Goal: Information Seeking & Learning: Find specific page/section

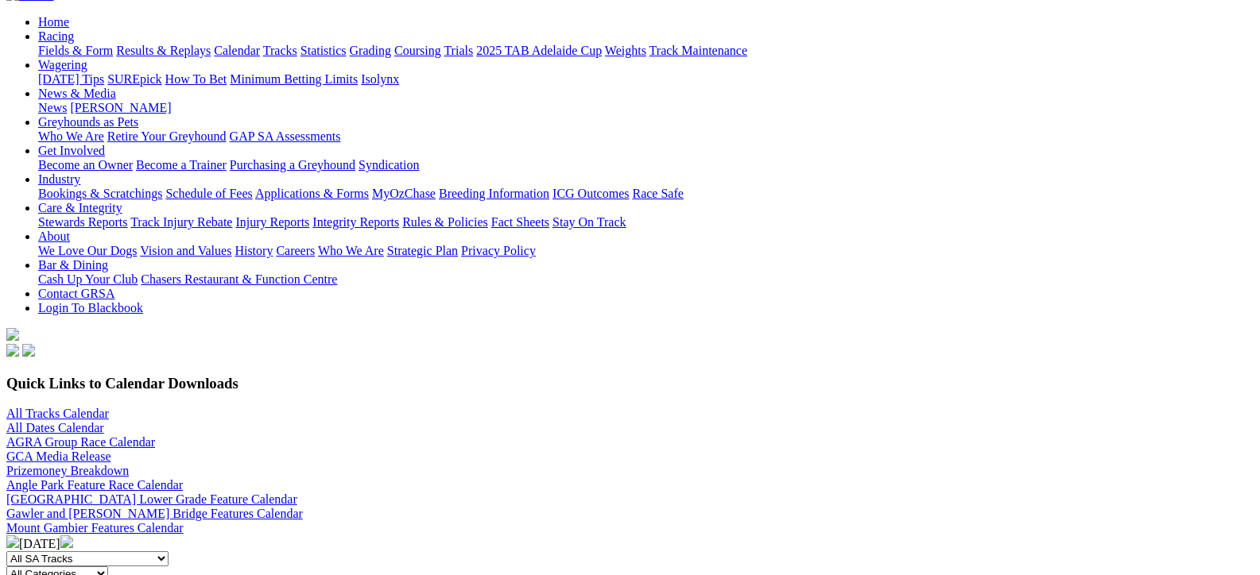
scroll to position [159, 0]
click at [169, 551] on select "All SA Tracks Angle Park Gawler Mount Gambier Murray Bridge Virginia GOTBA Cour…" at bounding box center [87, 558] width 162 height 15
select select "4"
click at [169, 551] on select "All SA Tracks Angle Park Gawler Mount Gambier Murray Bridge Virginia GOTBA Cour…" at bounding box center [87, 558] width 162 height 15
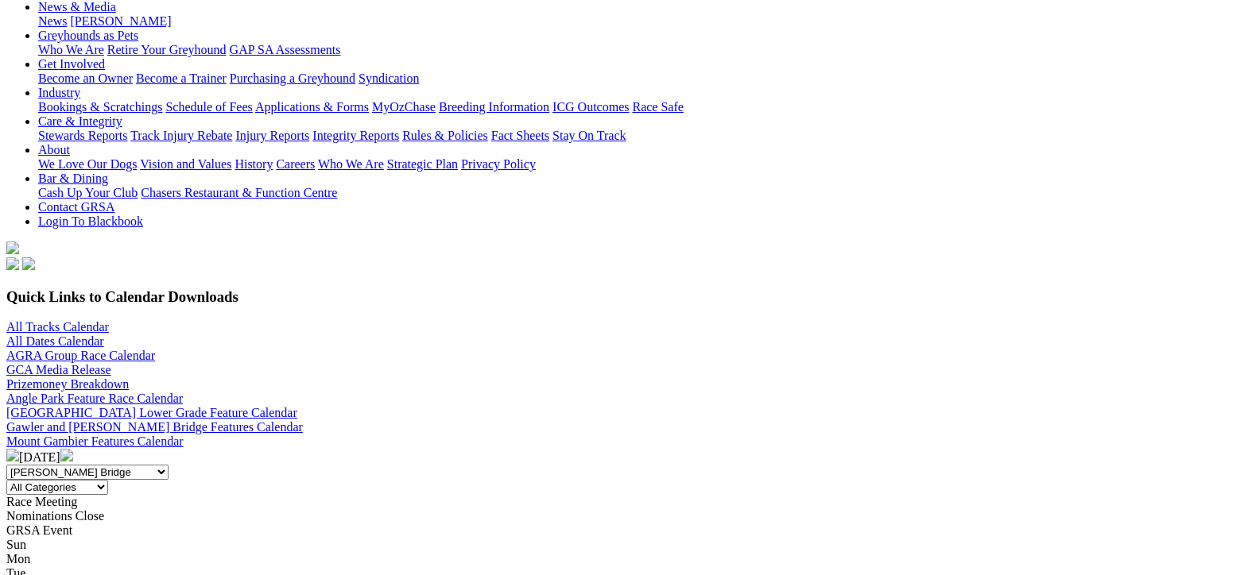
scroll to position [238, 0]
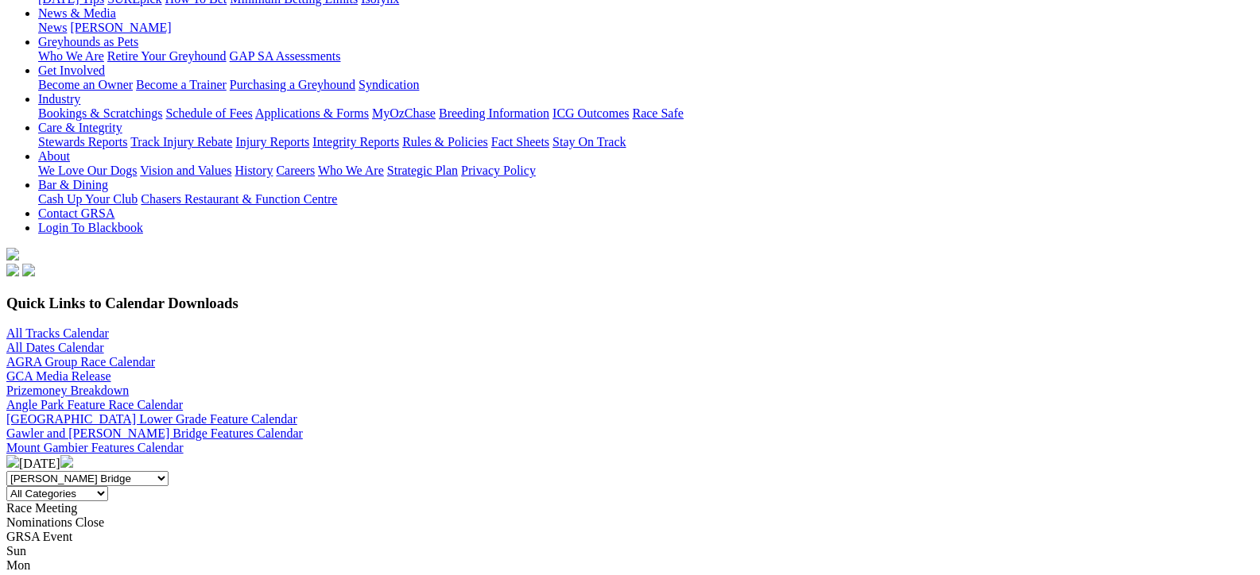
click at [73, 455] on img at bounding box center [66, 461] width 13 height 13
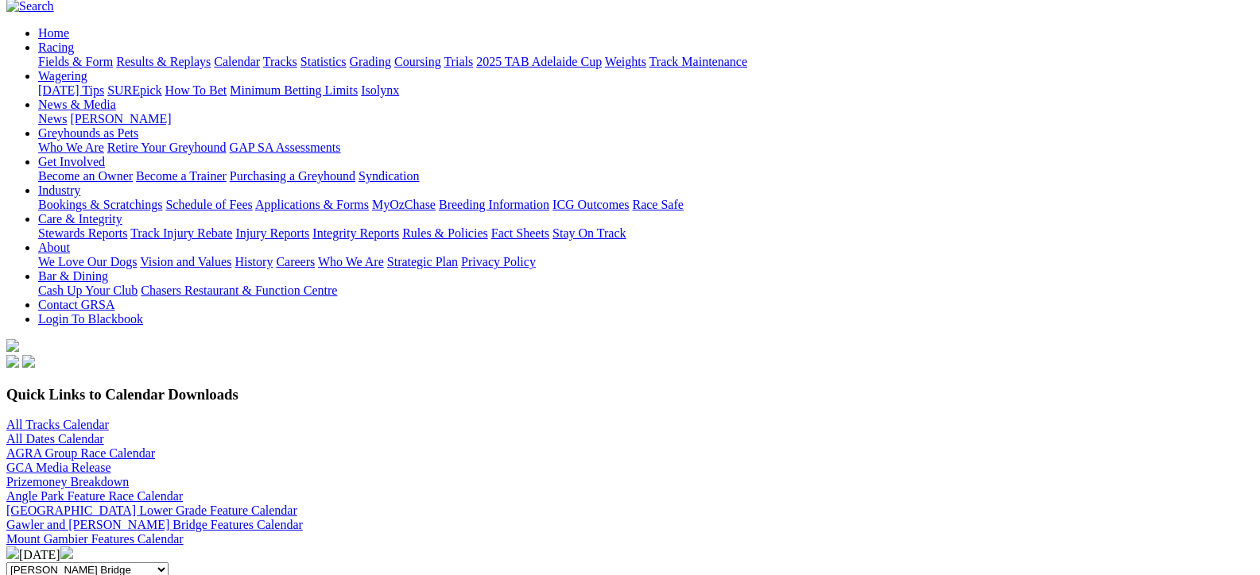
scroll to position [159, 0]
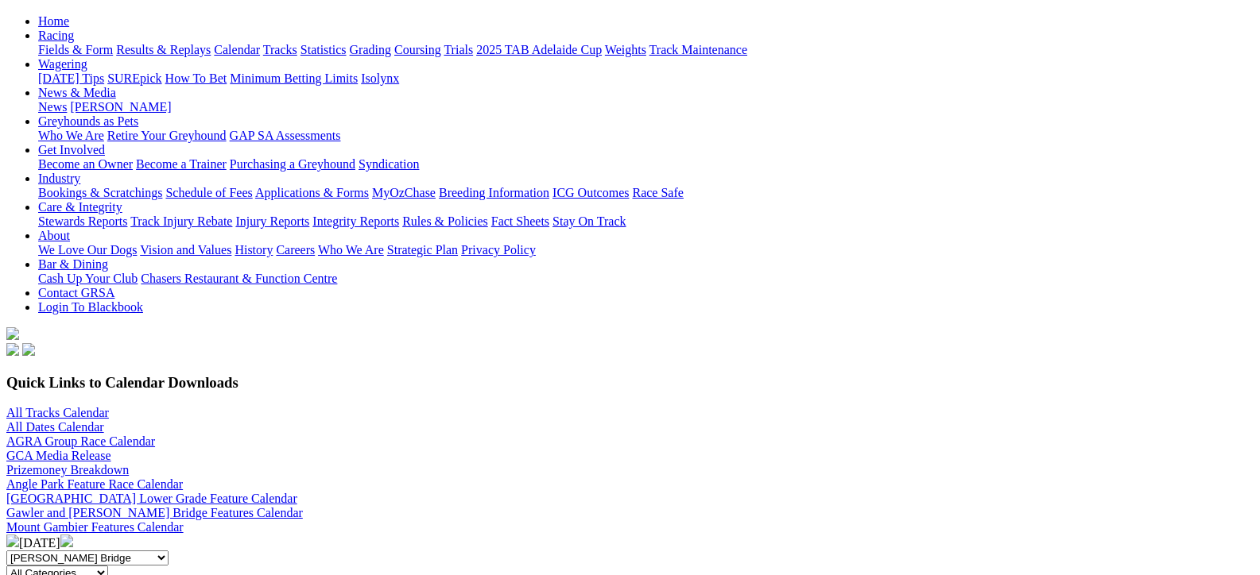
click at [19, 535] on img at bounding box center [12, 541] width 13 height 13
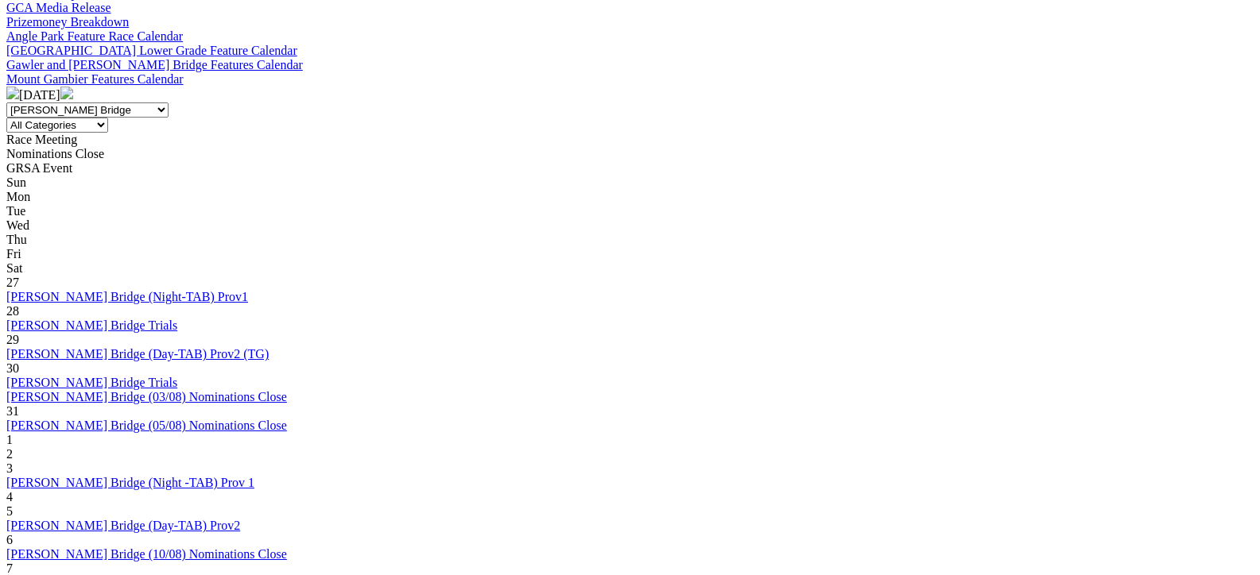
scroll to position [636, 0]
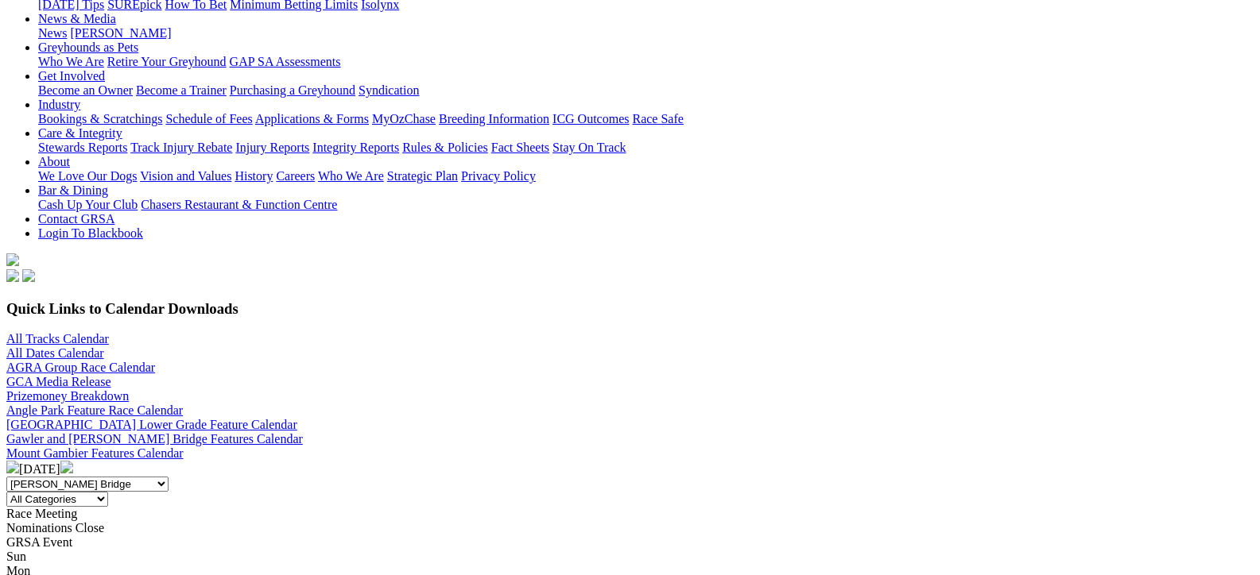
scroll to position [238, 0]
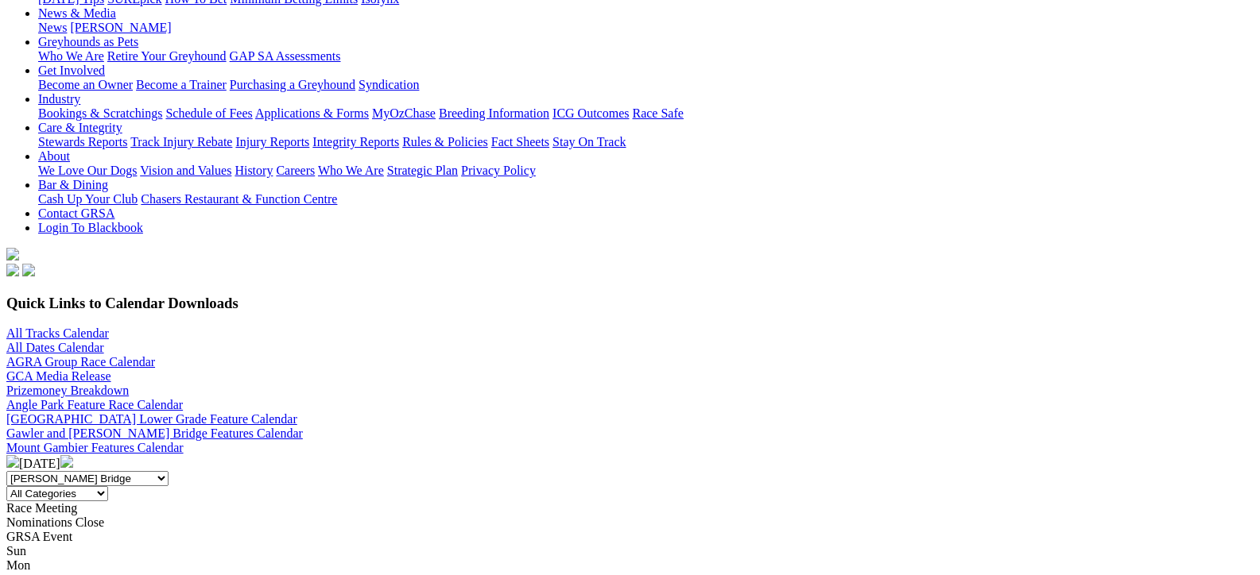
click at [73, 455] on img at bounding box center [66, 461] width 13 height 13
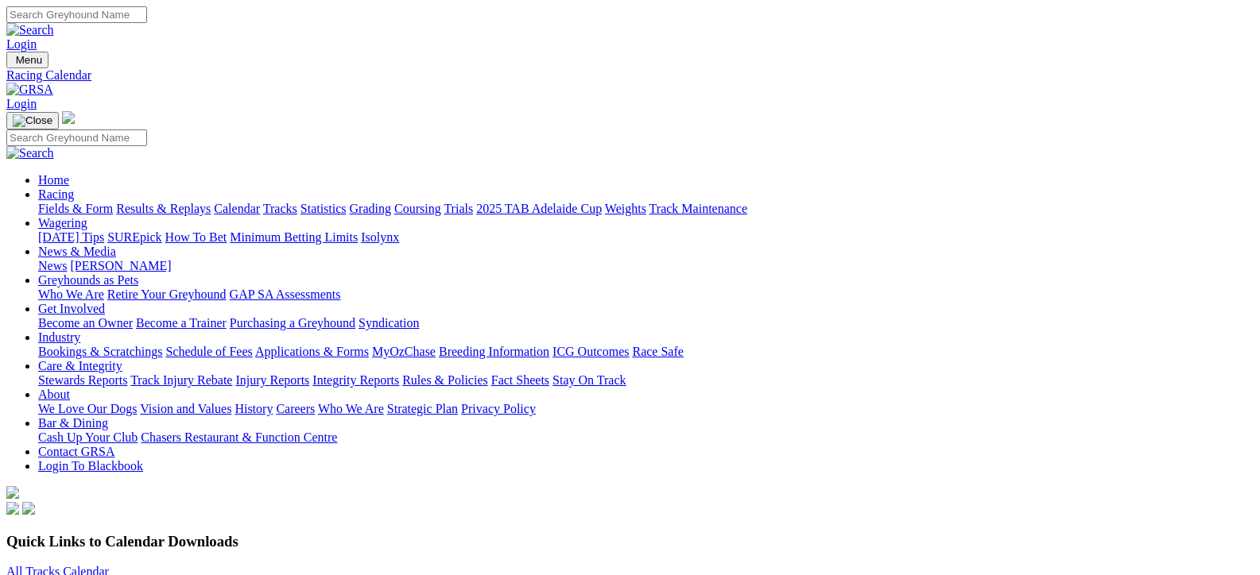
drag, startPoint x: 0, startPoint y: 0, endPoint x: 684, endPoint y: 157, distance: 701.3
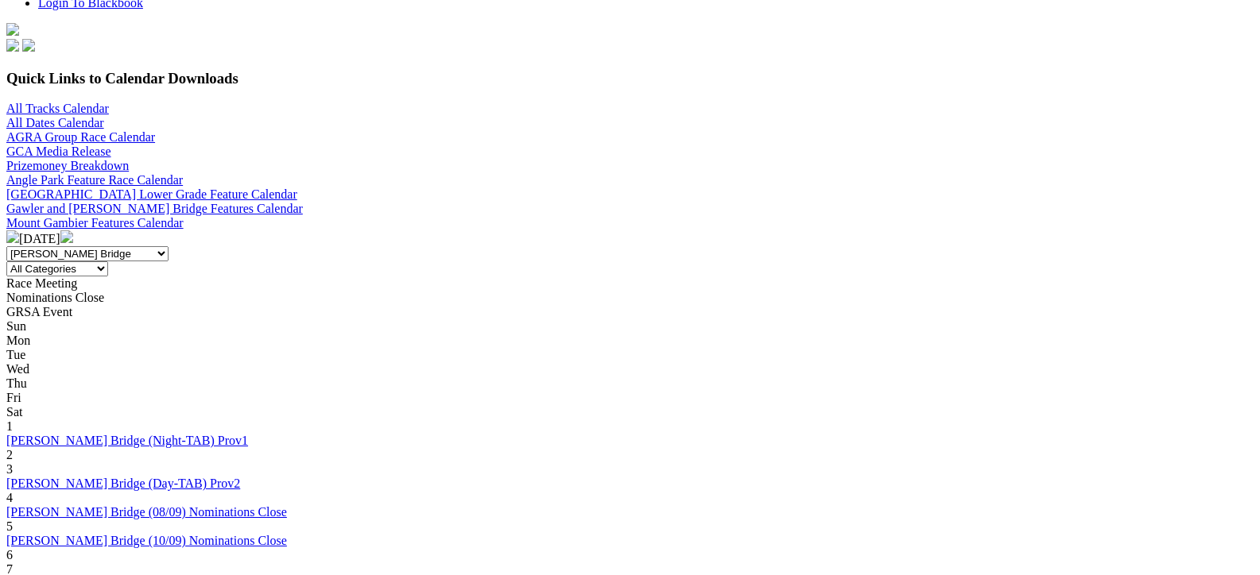
scroll to position [477, 0]
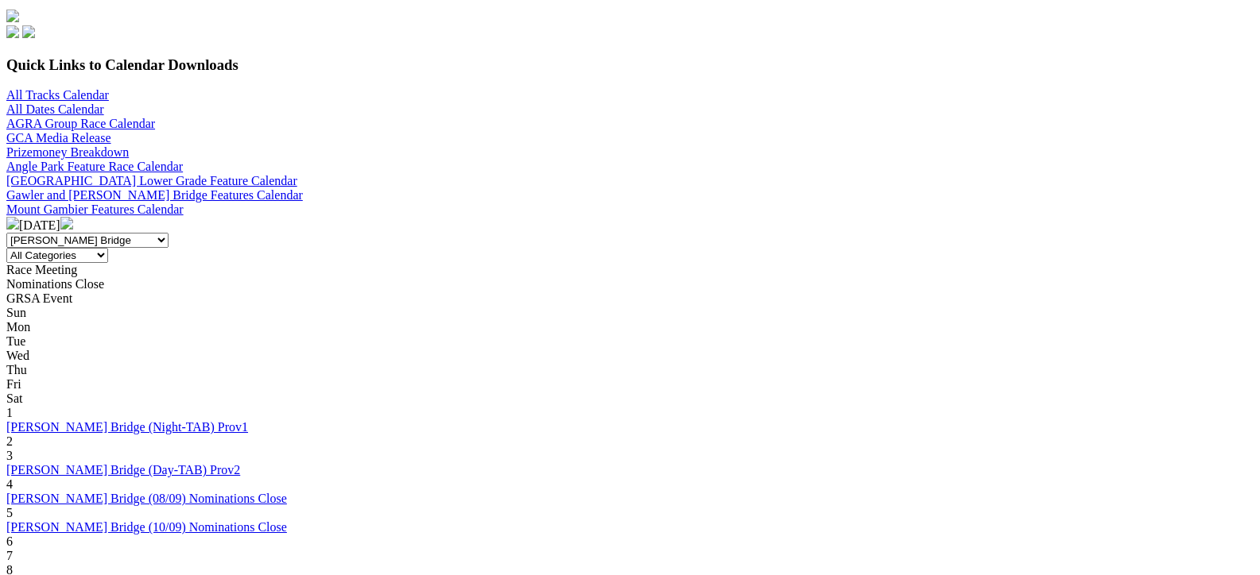
click at [165, 575] on link "Murray Bridge (Night-TAB) Prov1" at bounding box center [127, 585] width 242 height 14
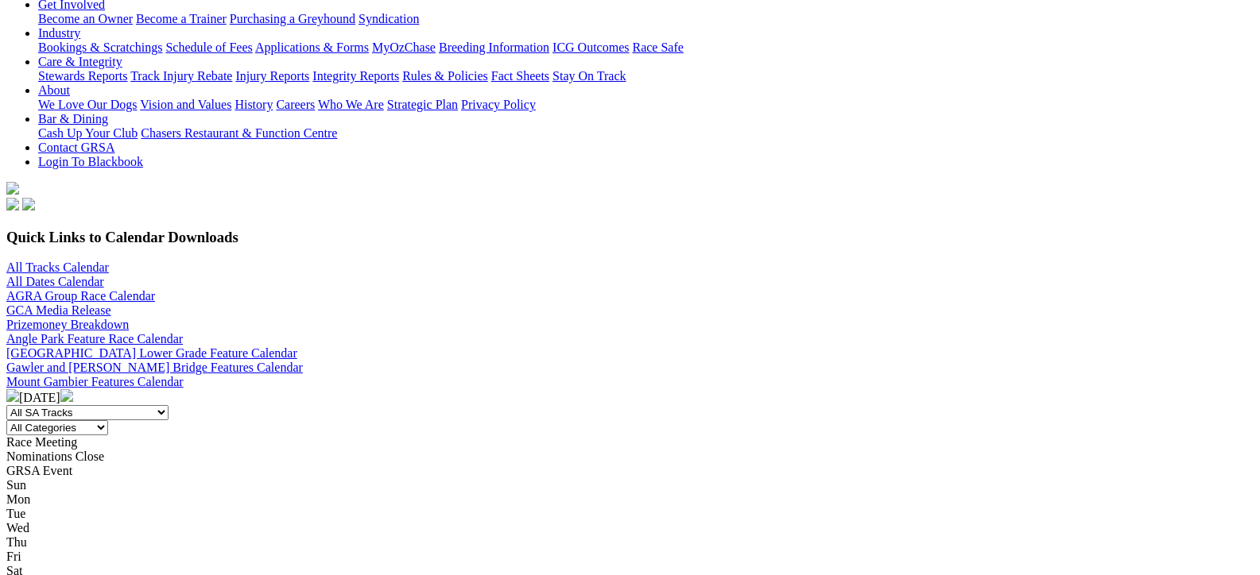
scroll to position [318, 0]
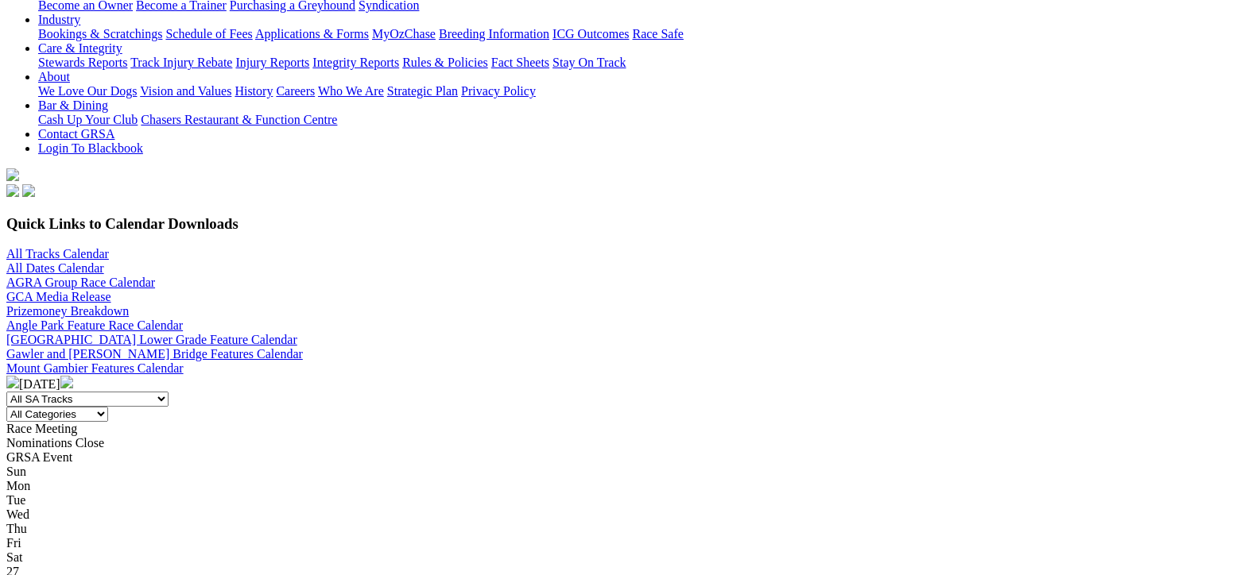
click at [73, 376] on img at bounding box center [66, 382] width 13 height 13
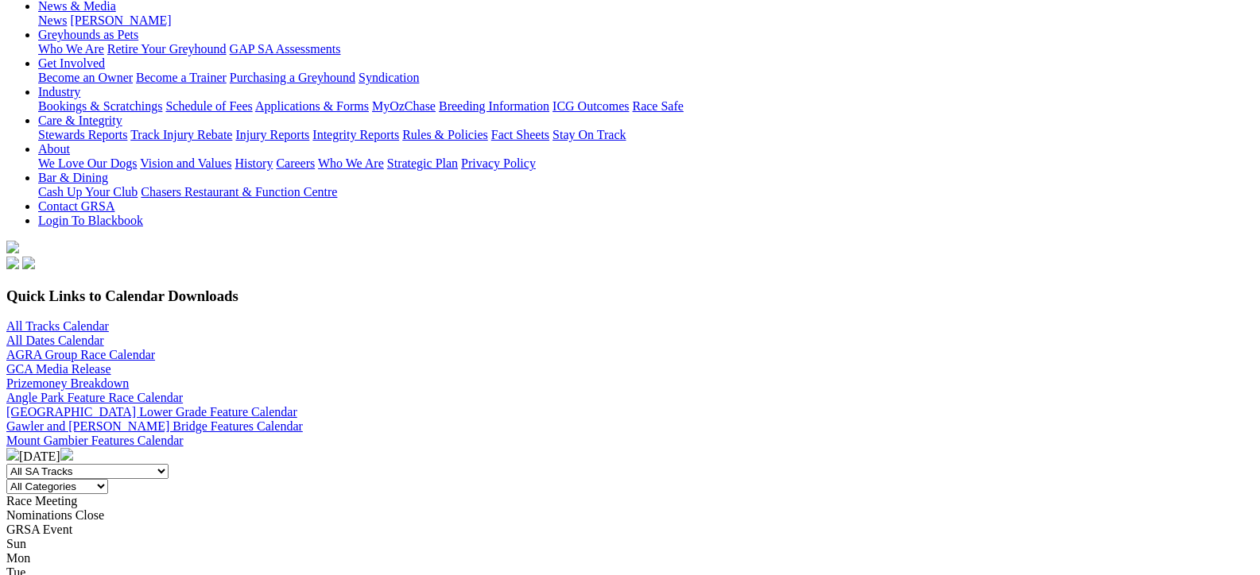
scroll to position [159, 0]
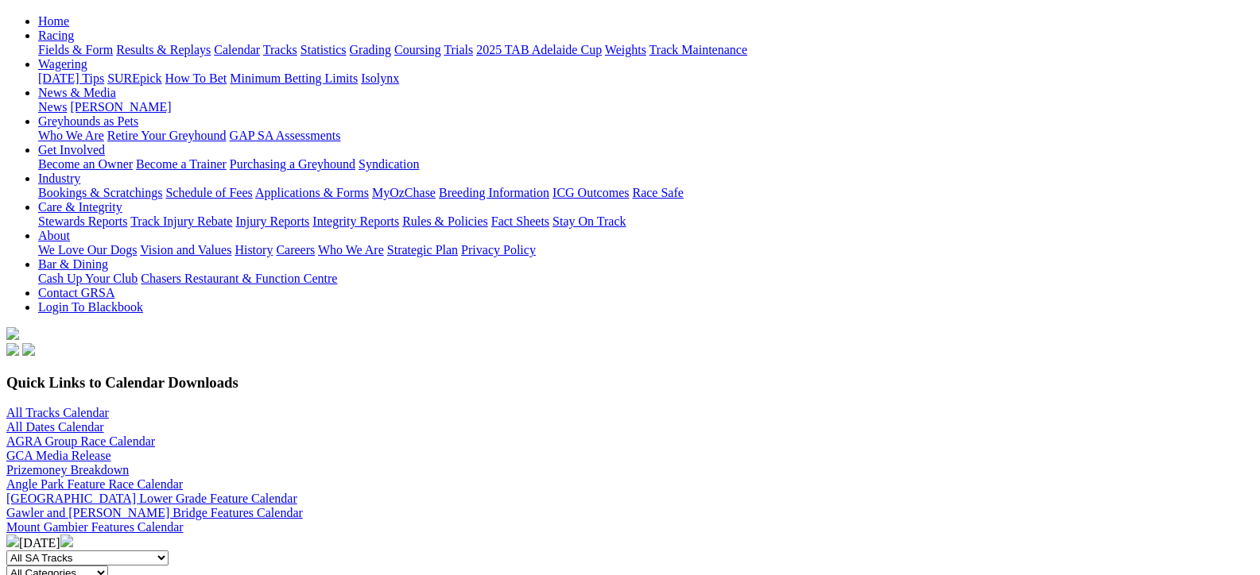
click at [19, 535] on img at bounding box center [12, 541] width 13 height 13
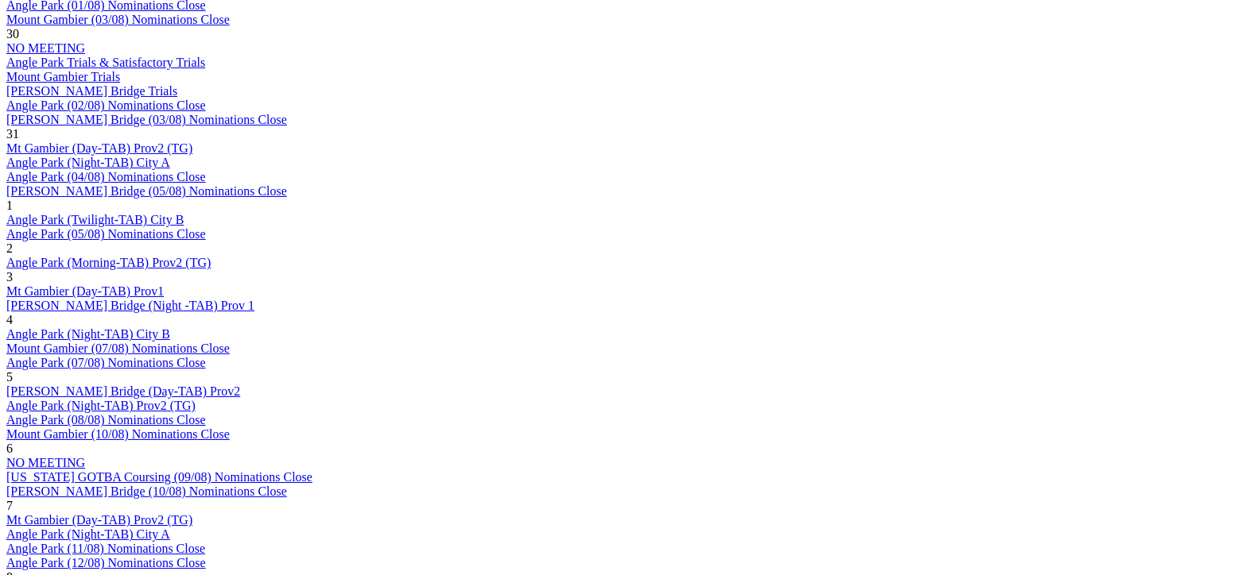
scroll to position [874, 0]
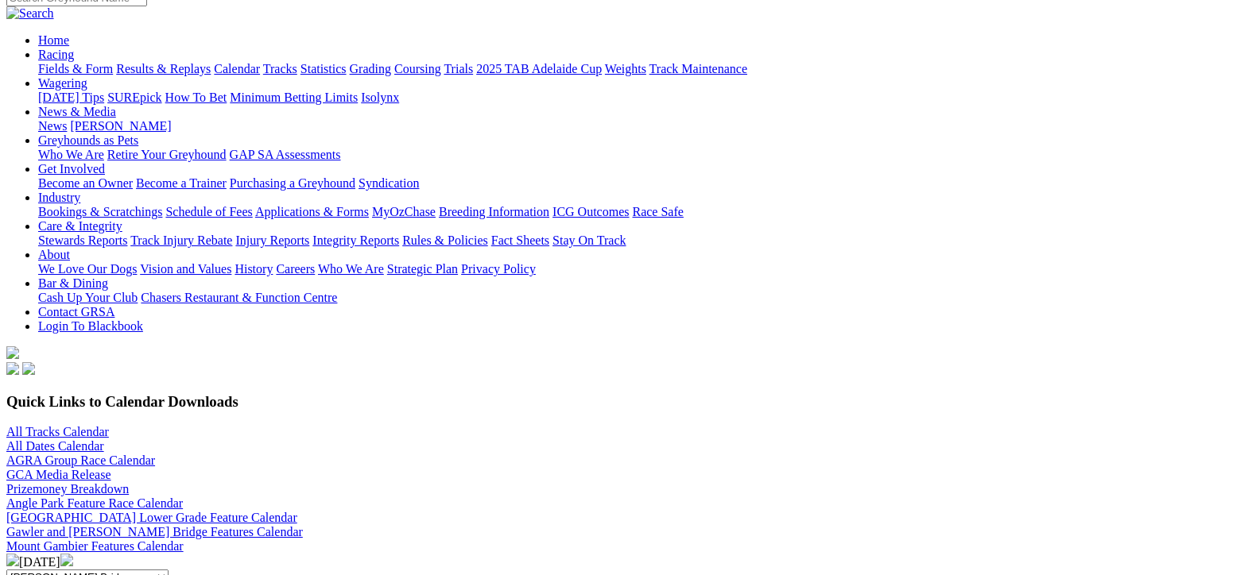
scroll to position [238, 0]
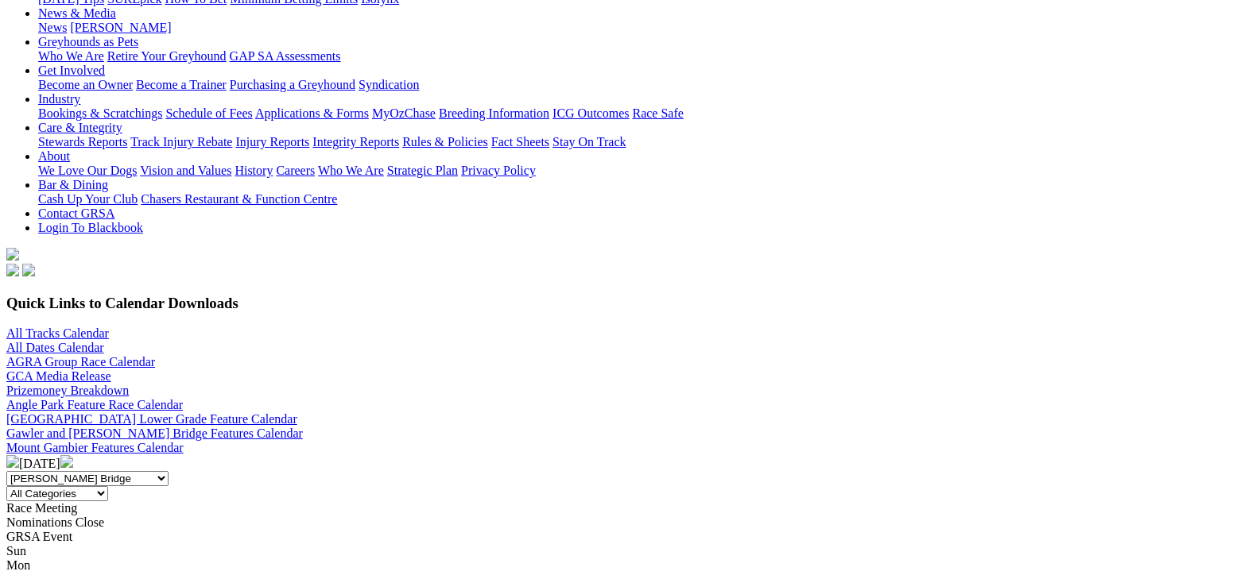
click at [73, 455] on img at bounding box center [66, 461] width 13 height 13
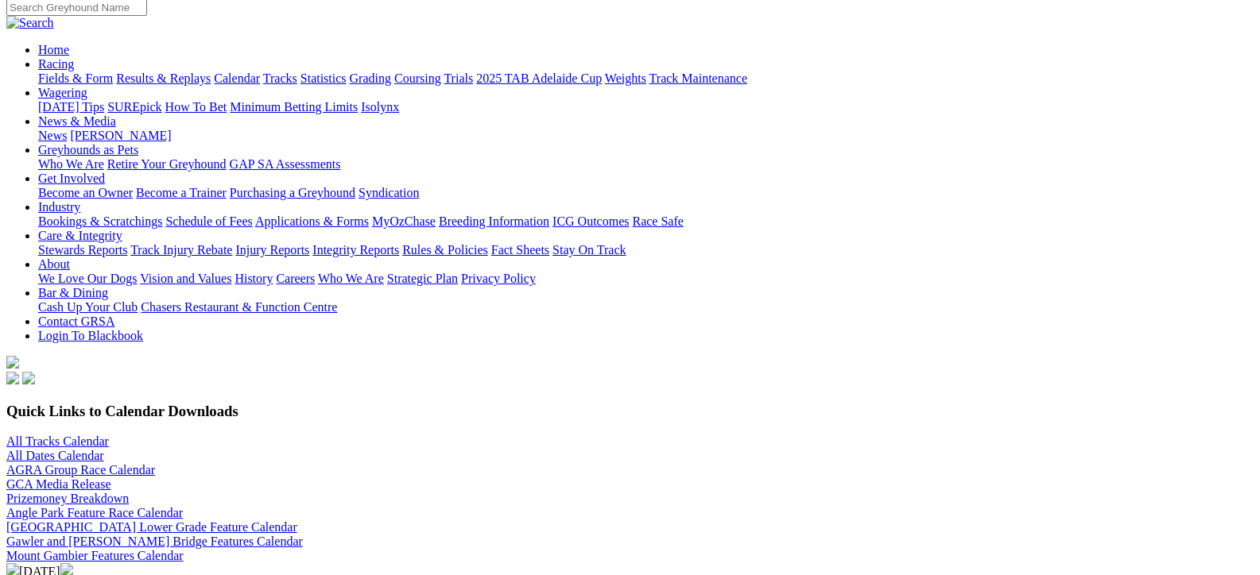
scroll to position [159, 0]
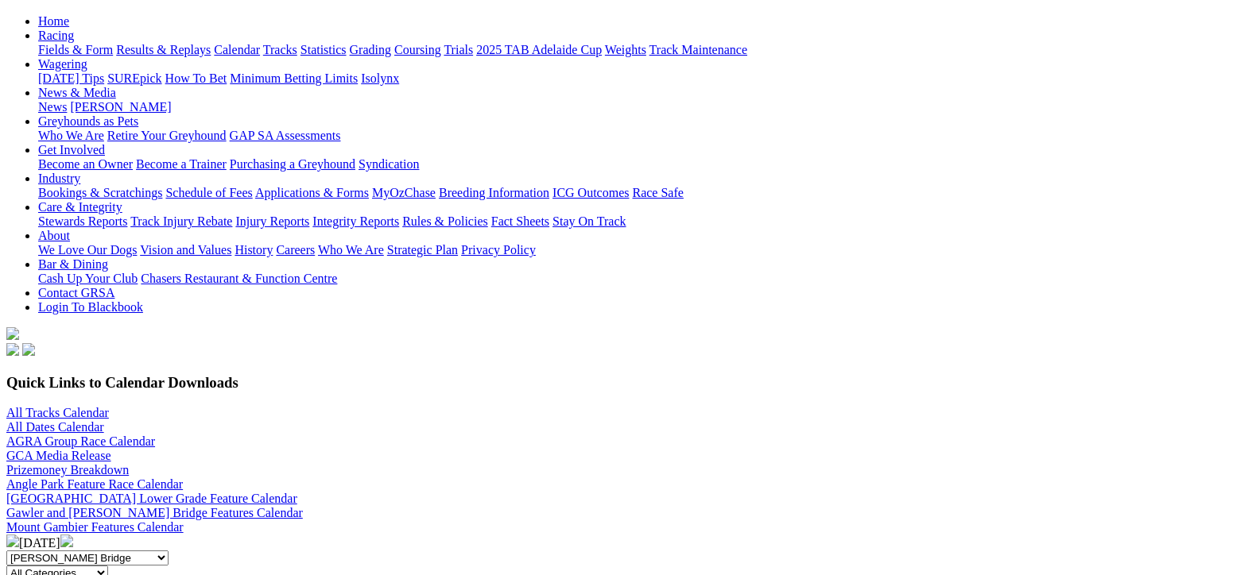
click at [19, 535] on img at bounding box center [12, 541] width 13 height 13
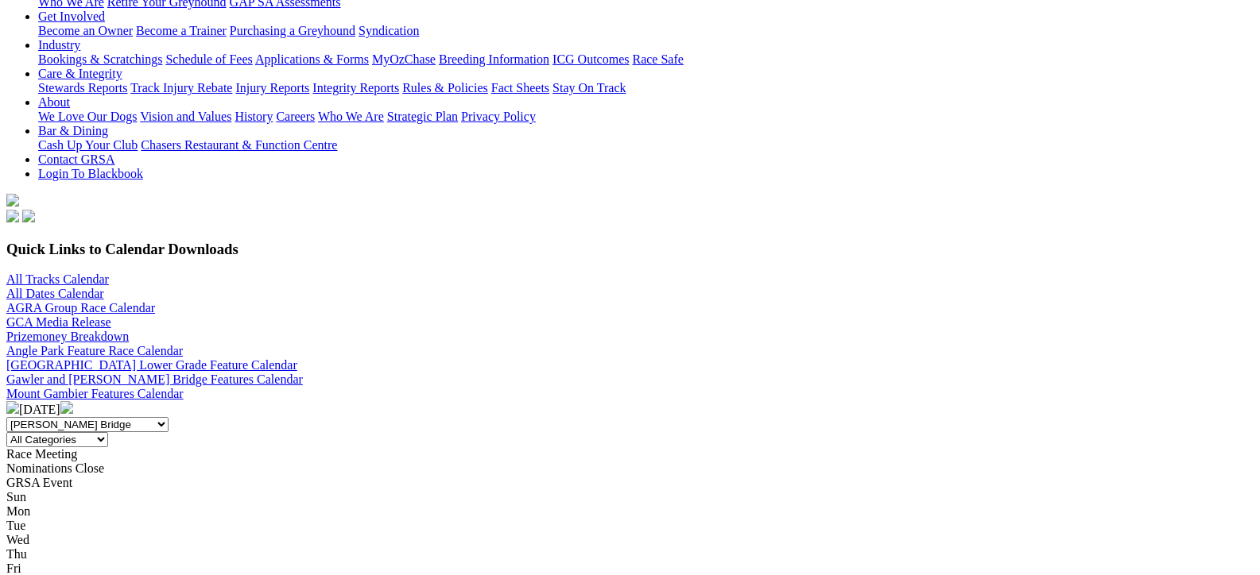
scroll to position [318, 0]
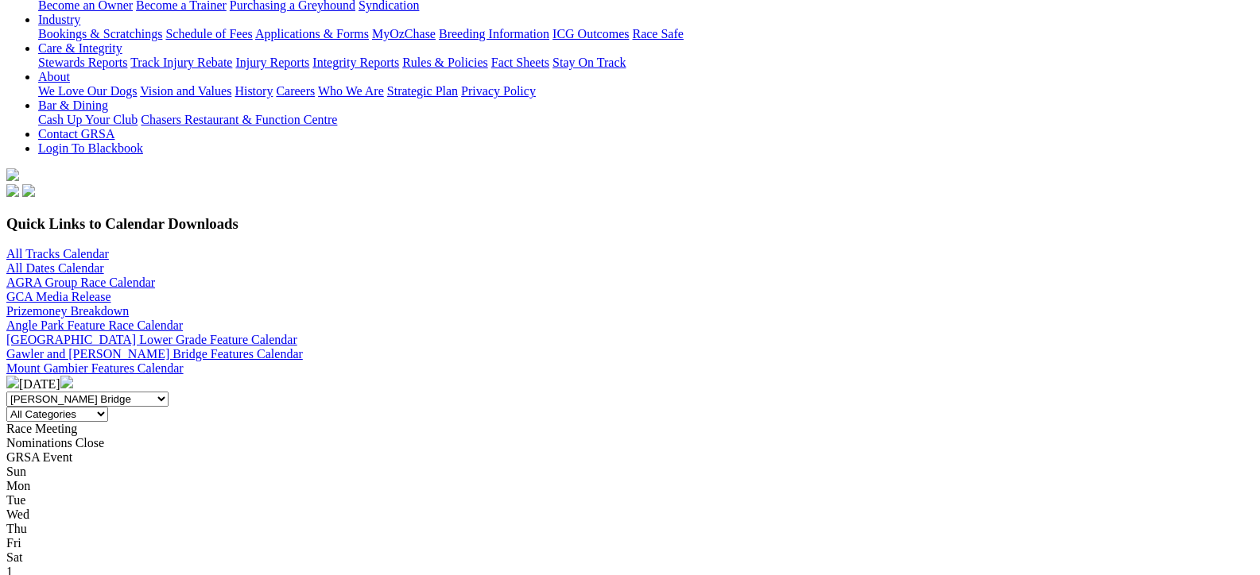
click at [73, 376] on img at bounding box center [66, 382] width 13 height 13
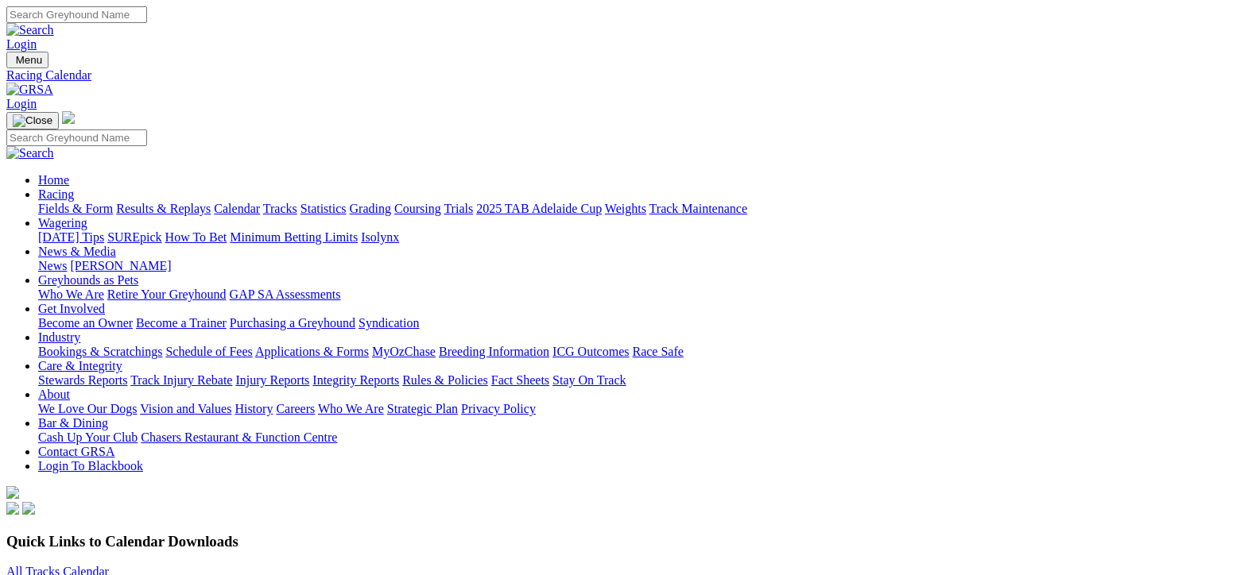
click at [138, 273] on link "Greyhounds as Pets" at bounding box center [88, 280] width 100 height 14
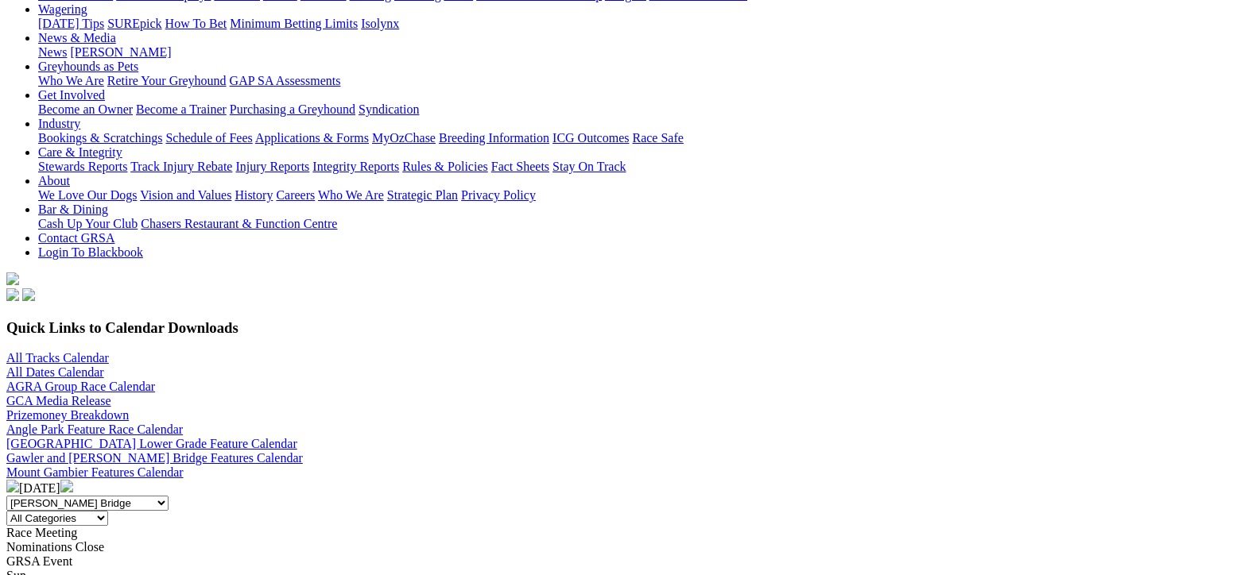
scroll to position [238, 0]
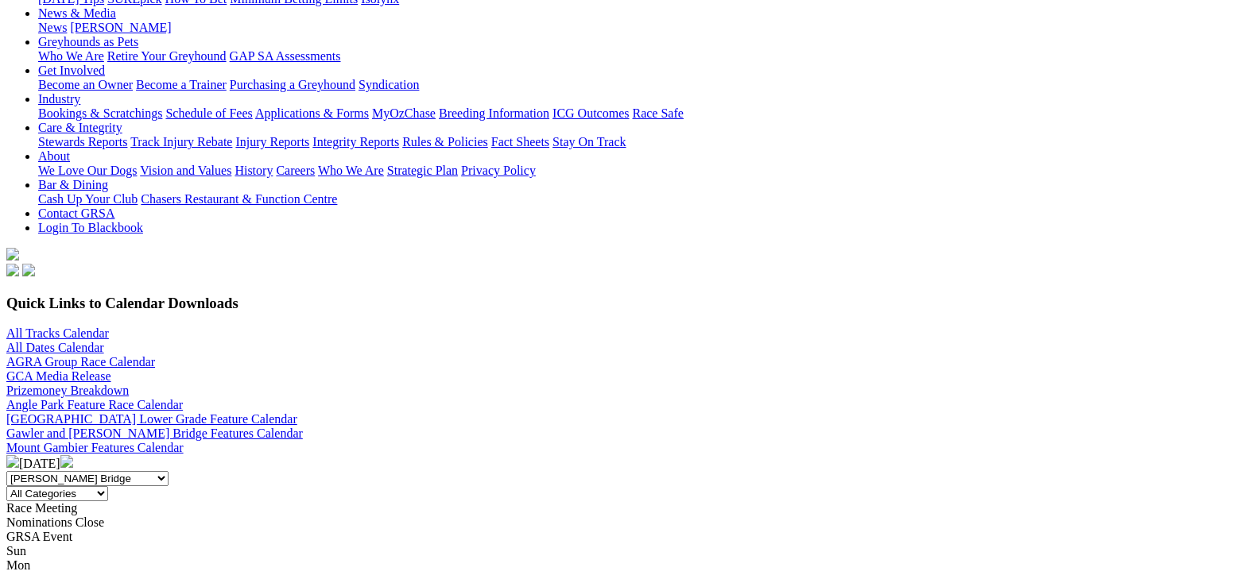
click at [73, 455] on img at bounding box center [66, 461] width 13 height 13
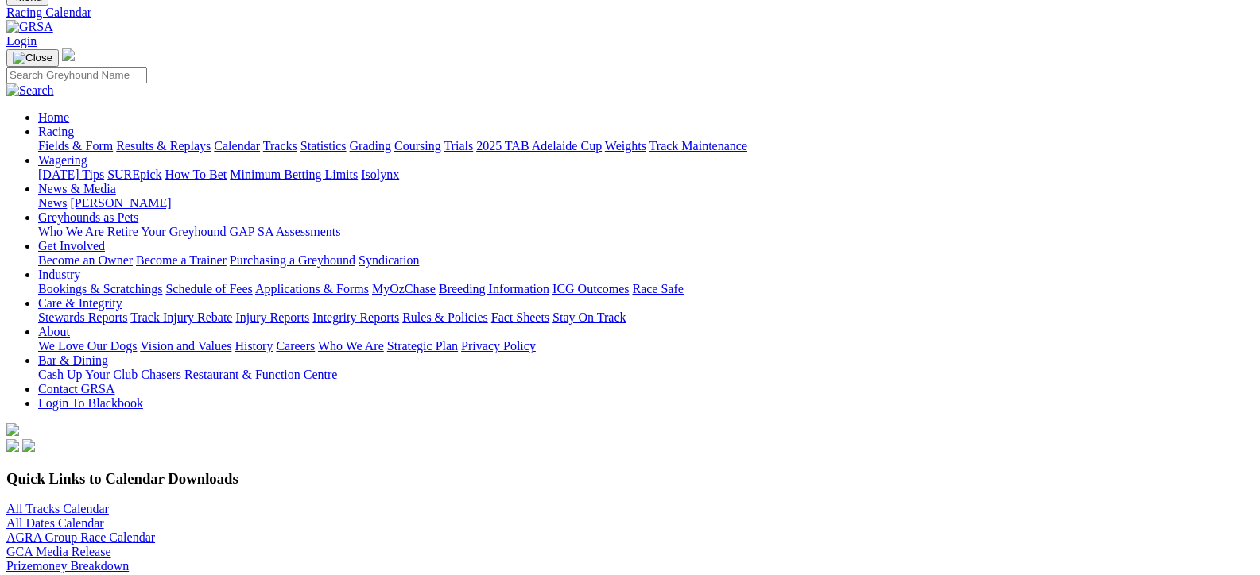
scroll to position [238, 0]
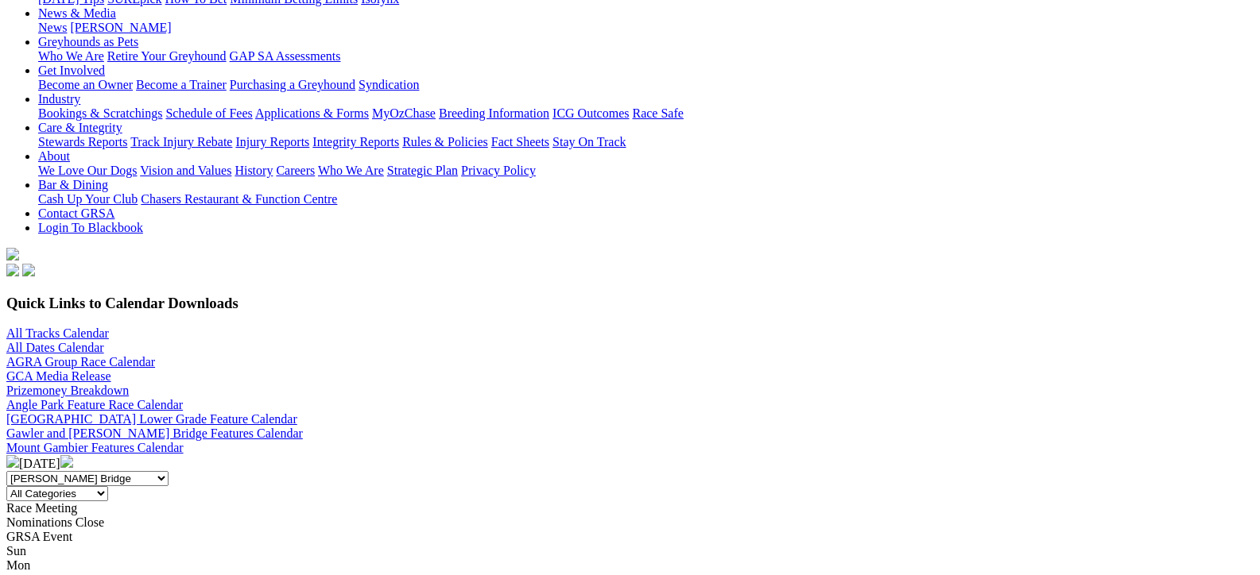
click at [73, 455] on img at bounding box center [66, 461] width 13 height 13
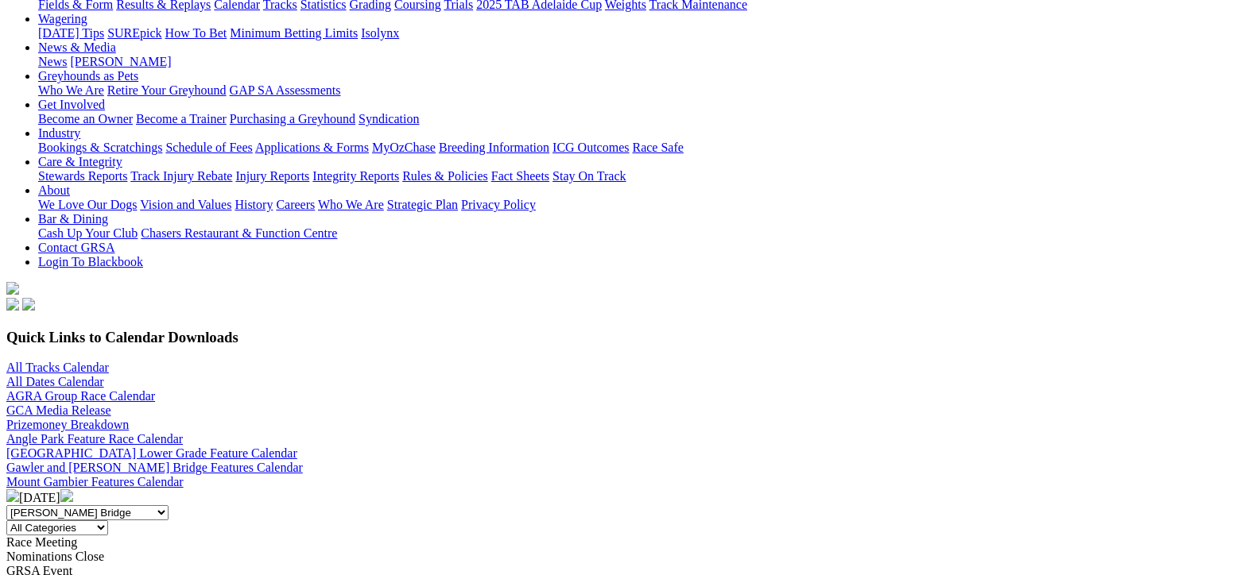
scroll to position [238, 0]
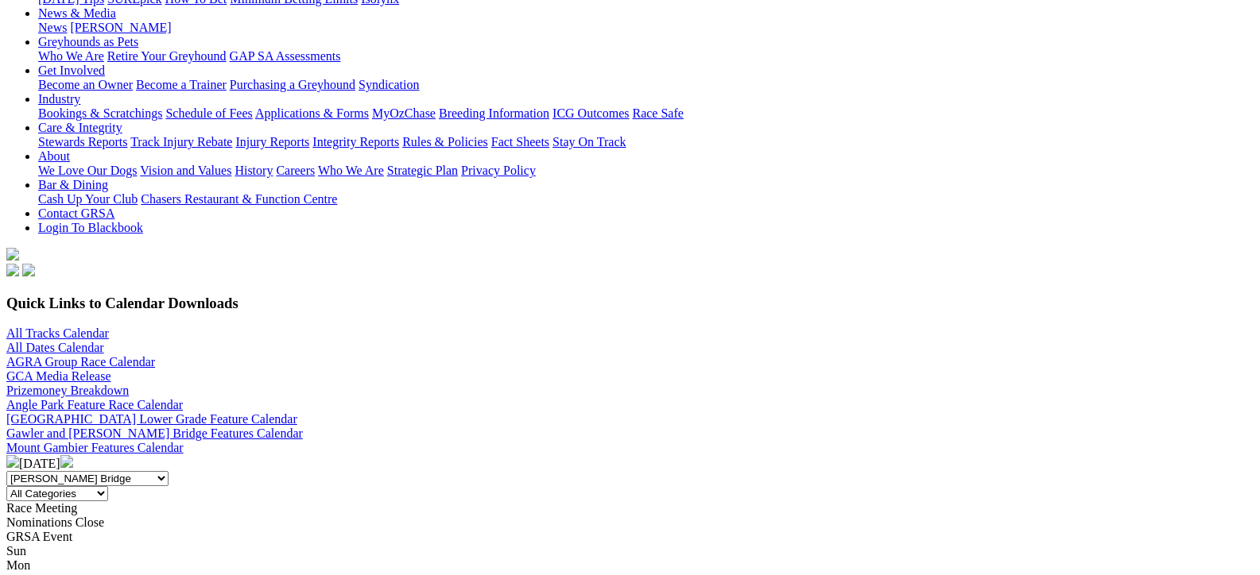
click at [73, 455] on img at bounding box center [66, 461] width 13 height 13
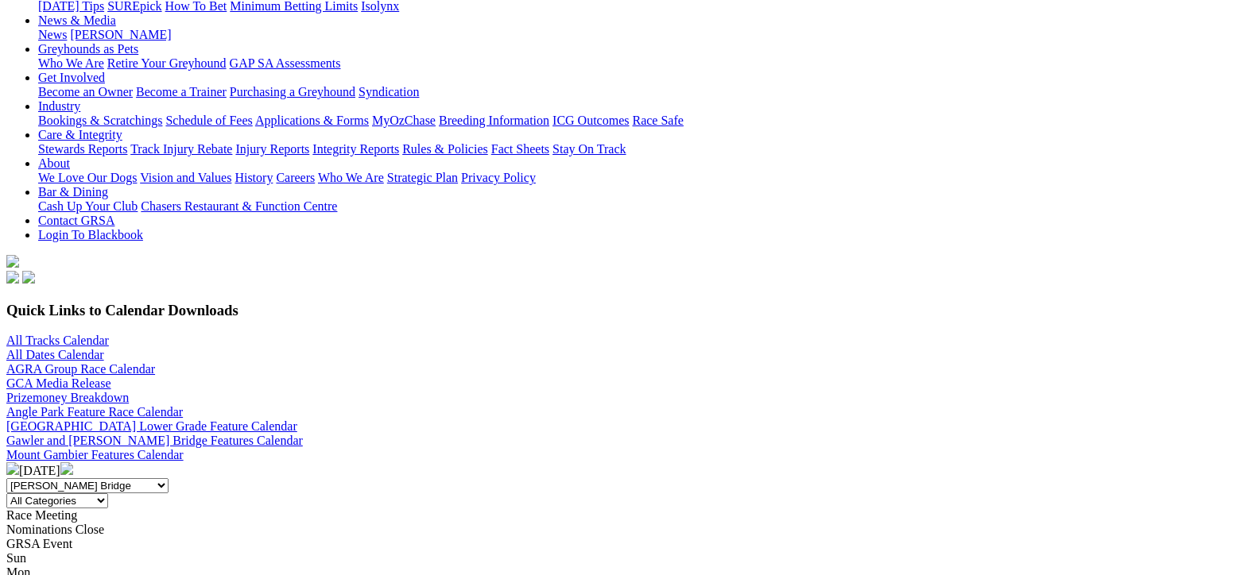
scroll to position [318, 0]
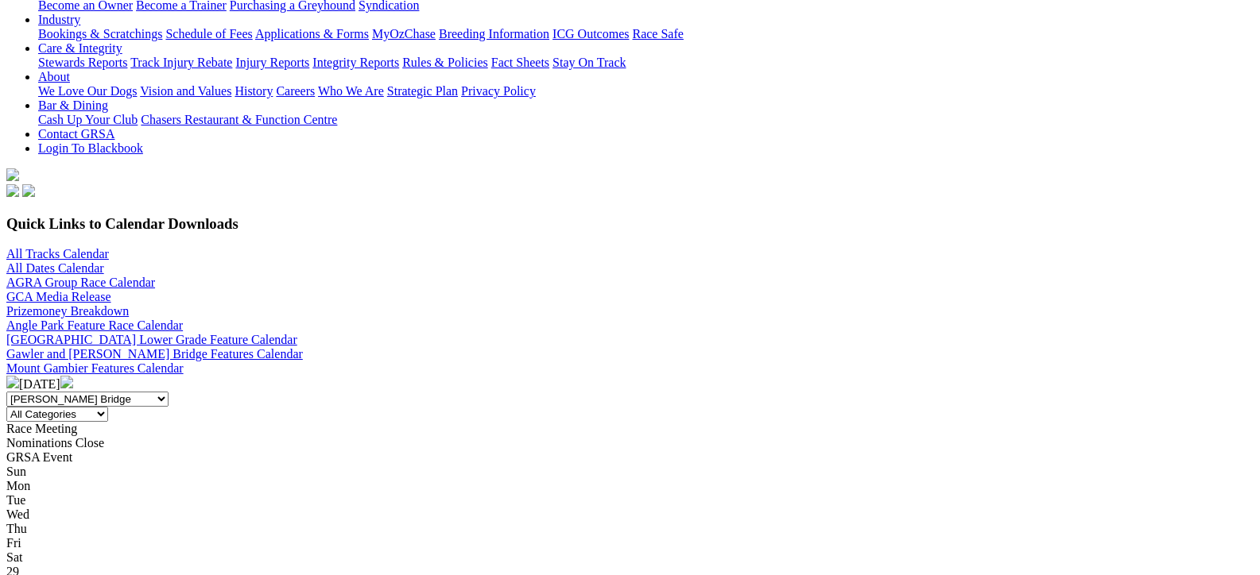
click at [73, 376] on img at bounding box center [66, 382] width 13 height 13
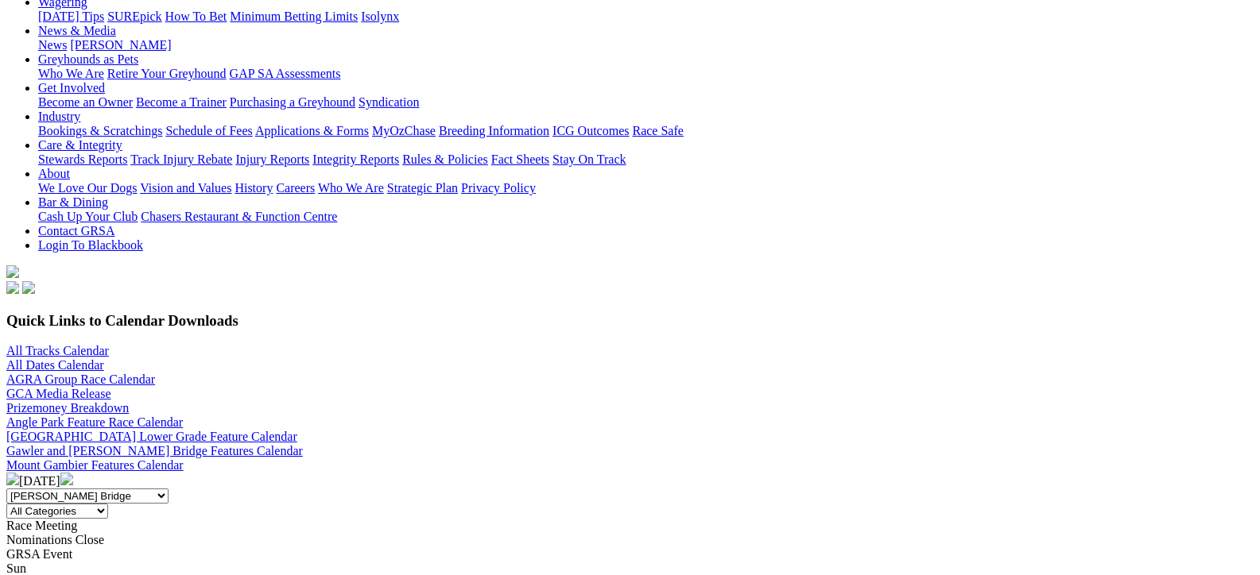
scroll to position [238, 0]
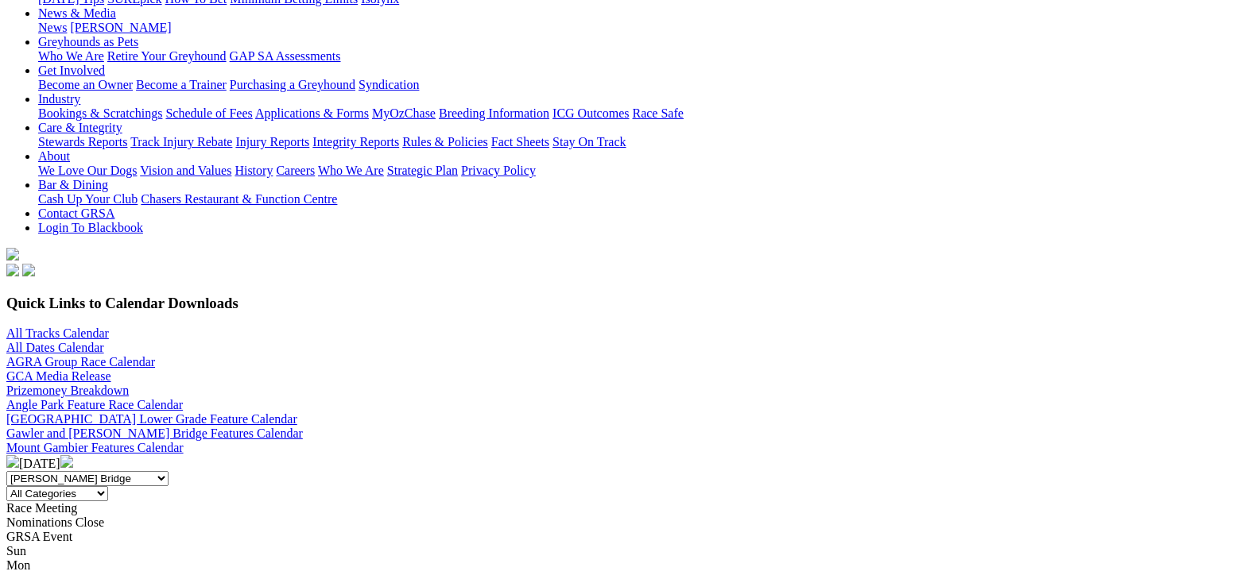
click at [73, 455] on img at bounding box center [66, 461] width 13 height 13
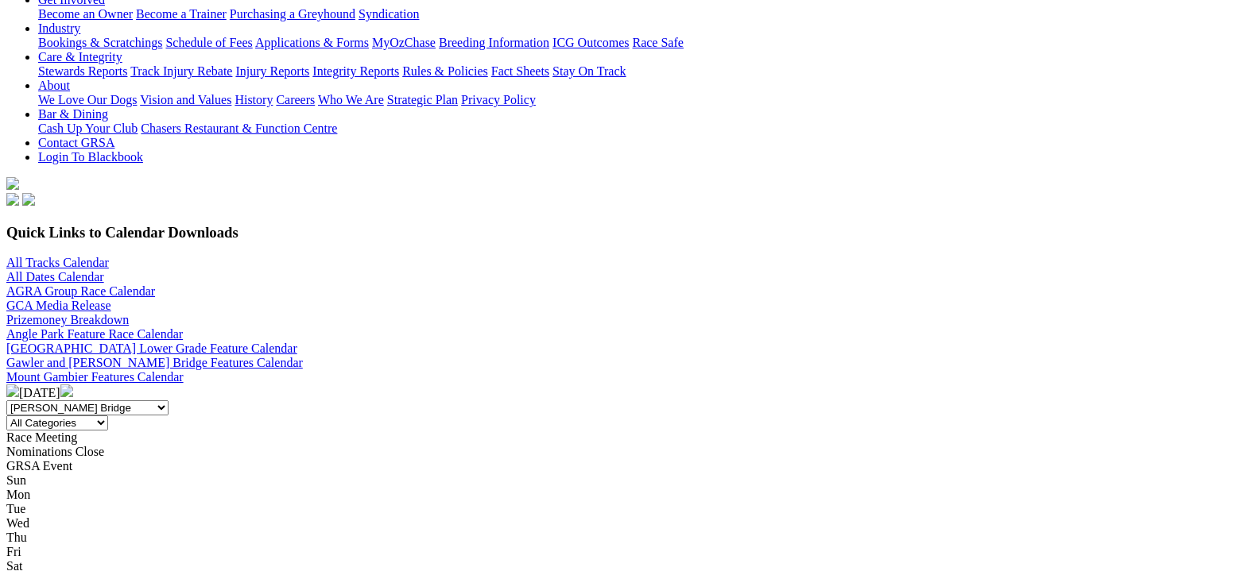
scroll to position [318, 0]
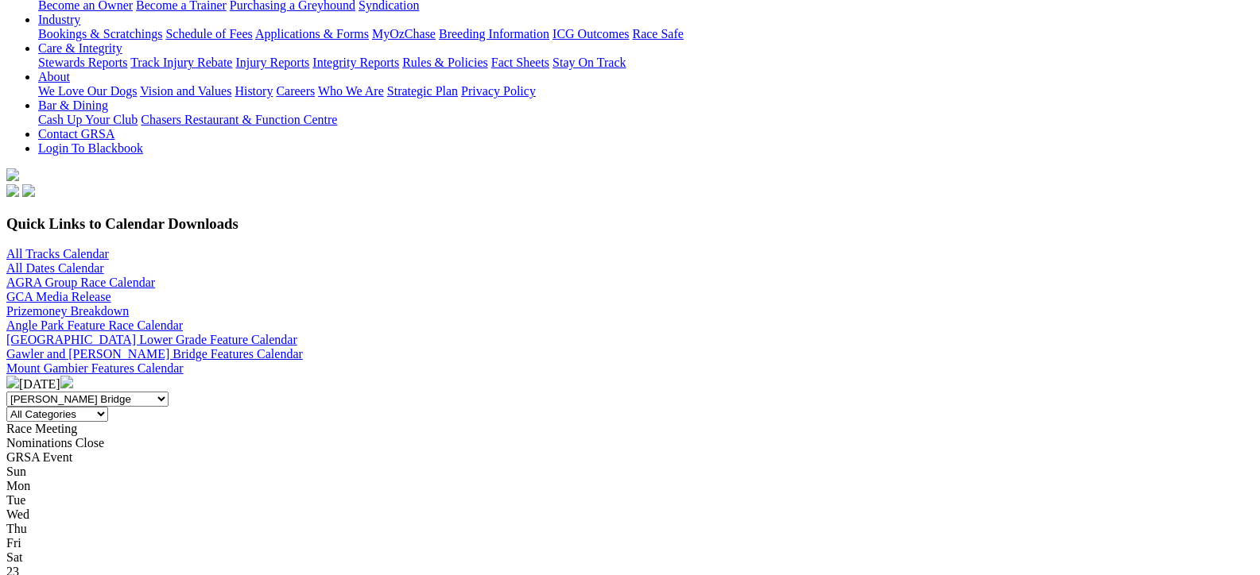
click at [73, 376] on img at bounding box center [66, 382] width 13 height 13
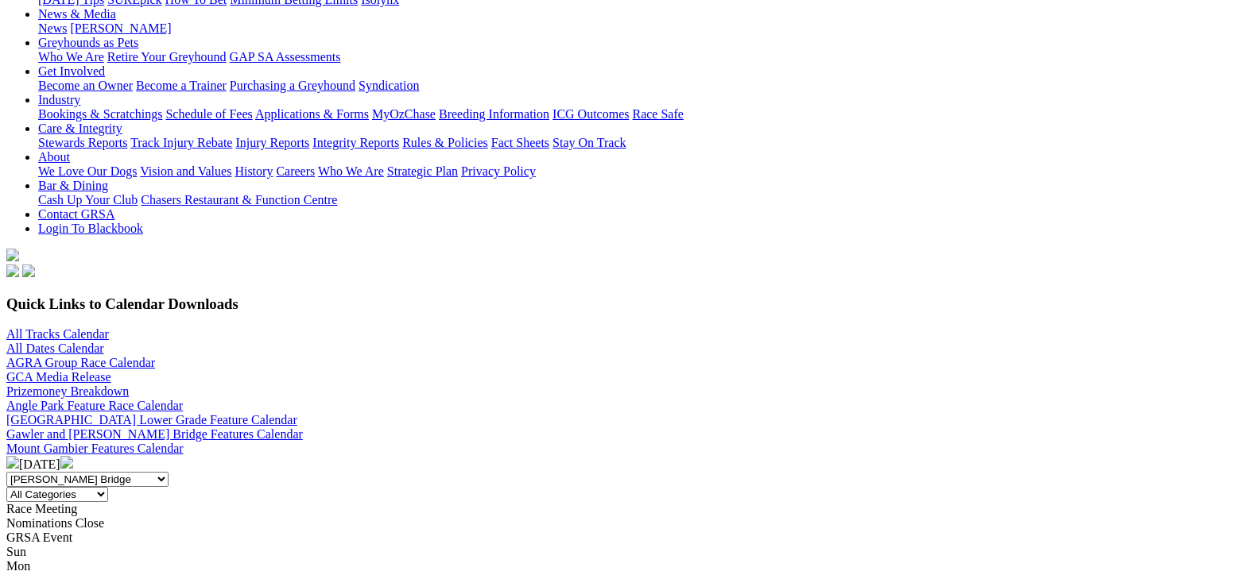
scroll to position [238, 0]
click at [73, 455] on img at bounding box center [66, 461] width 13 height 13
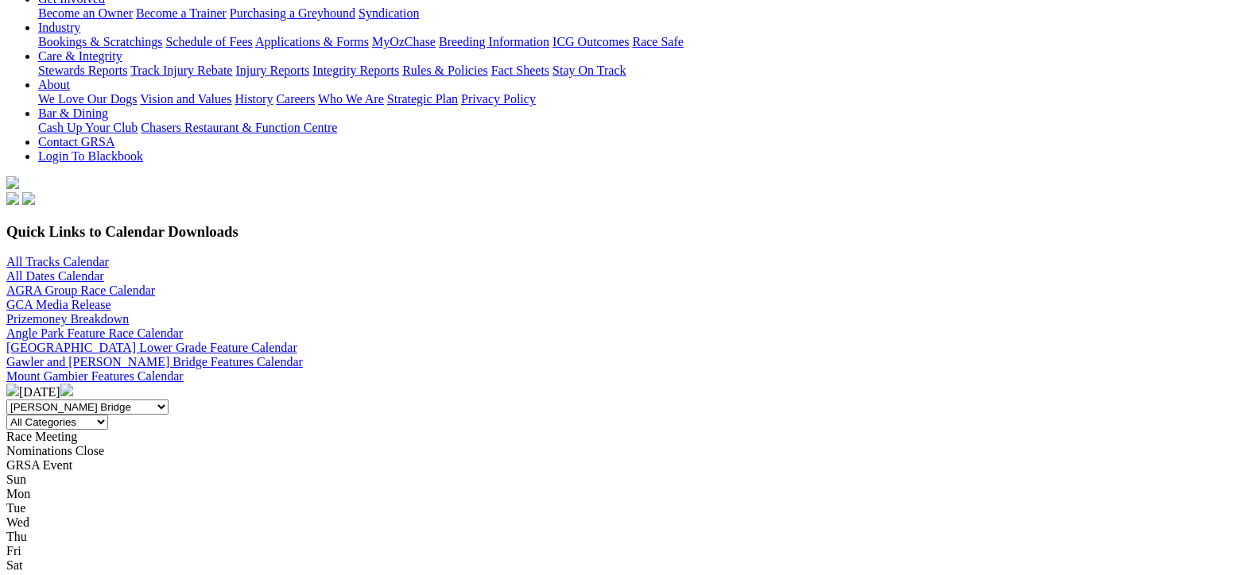
scroll to position [318, 0]
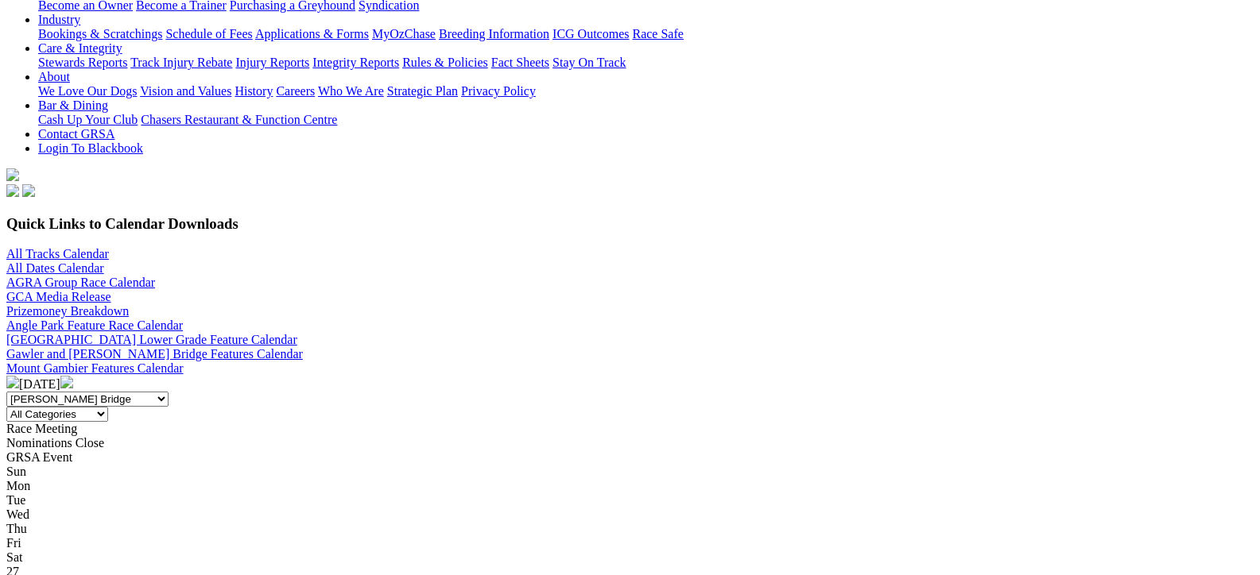
click at [73, 376] on img at bounding box center [66, 382] width 13 height 13
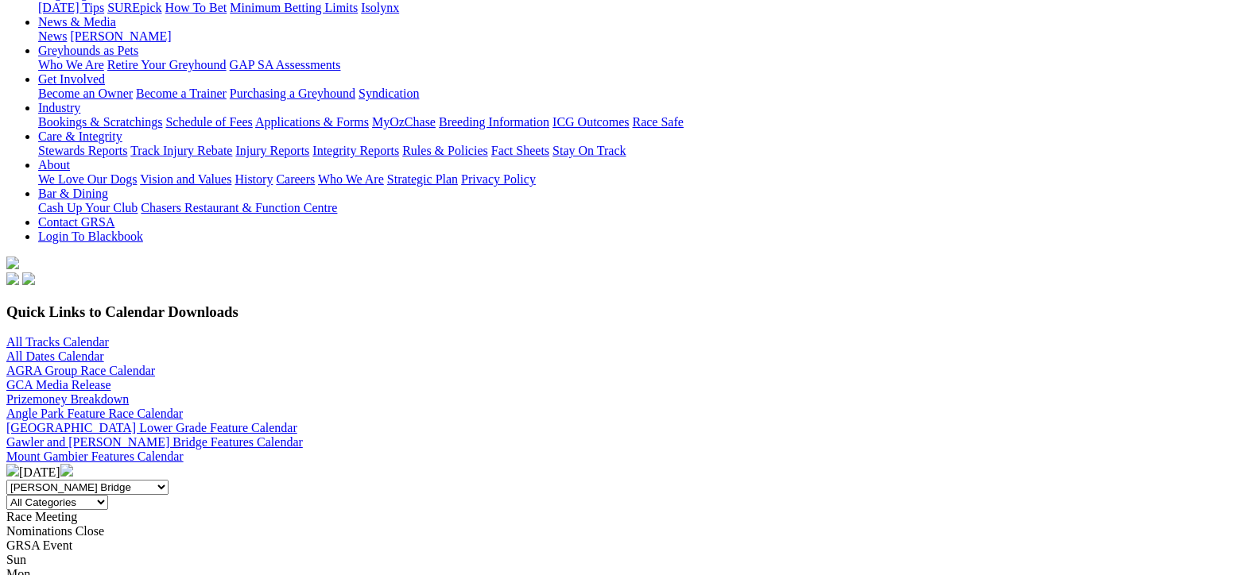
scroll to position [238, 0]
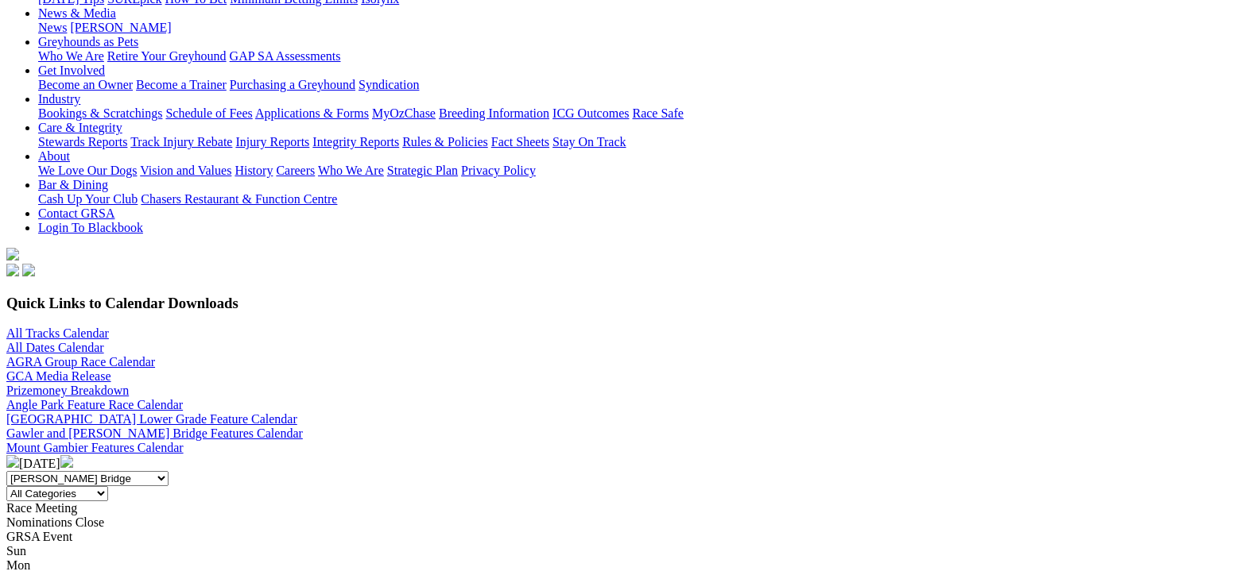
click at [73, 455] on img at bounding box center [66, 461] width 13 height 13
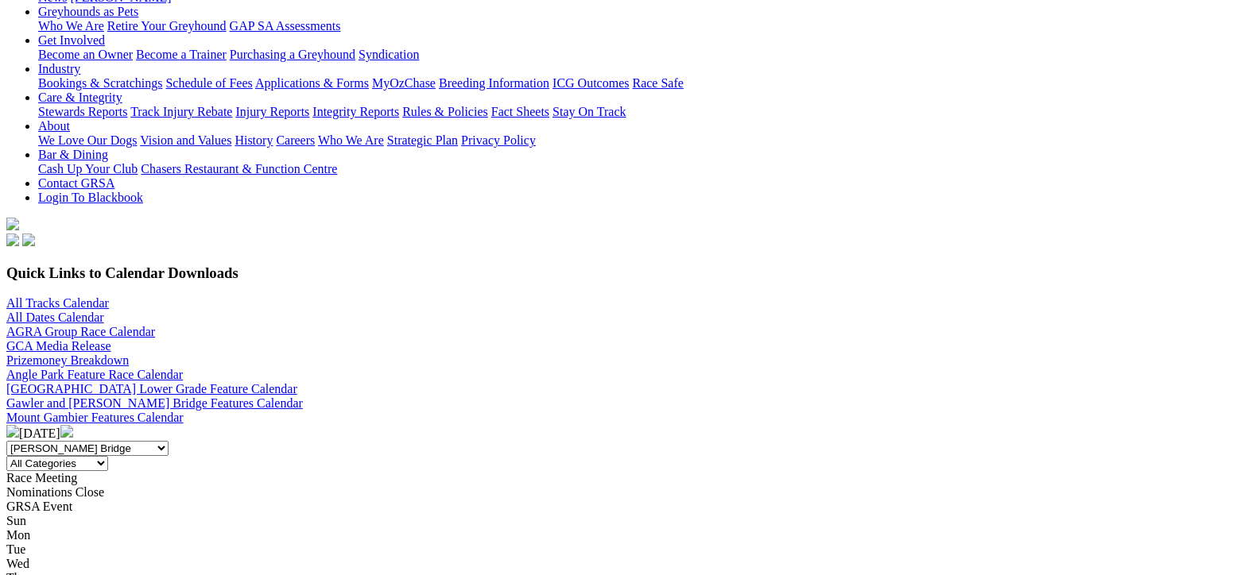
scroll to position [318, 0]
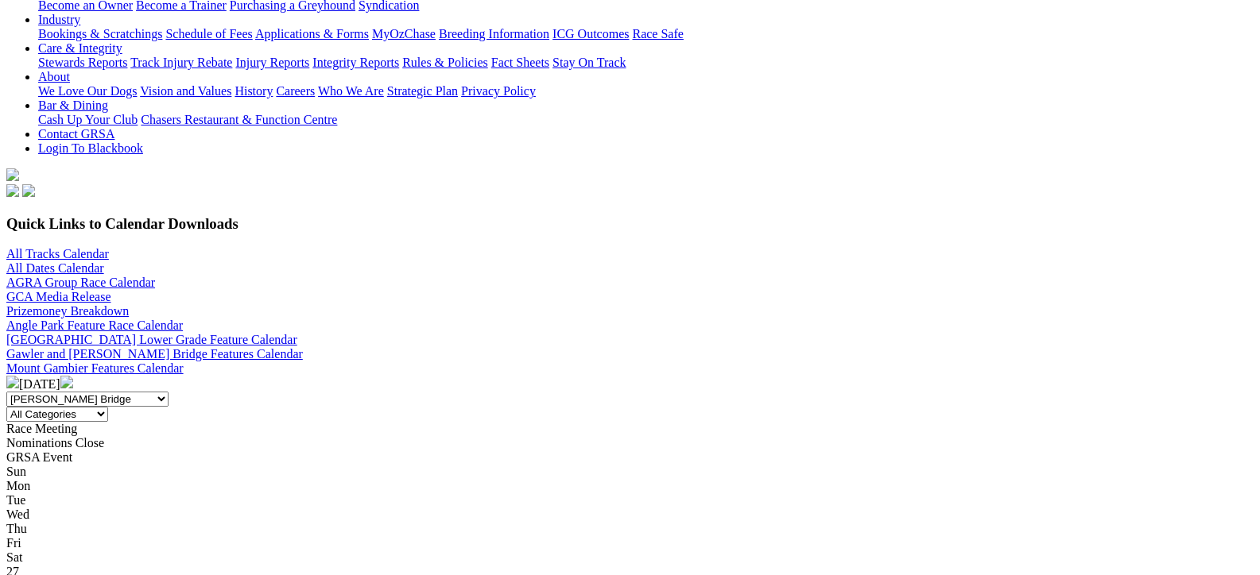
click at [73, 376] on img at bounding box center [66, 382] width 13 height 13
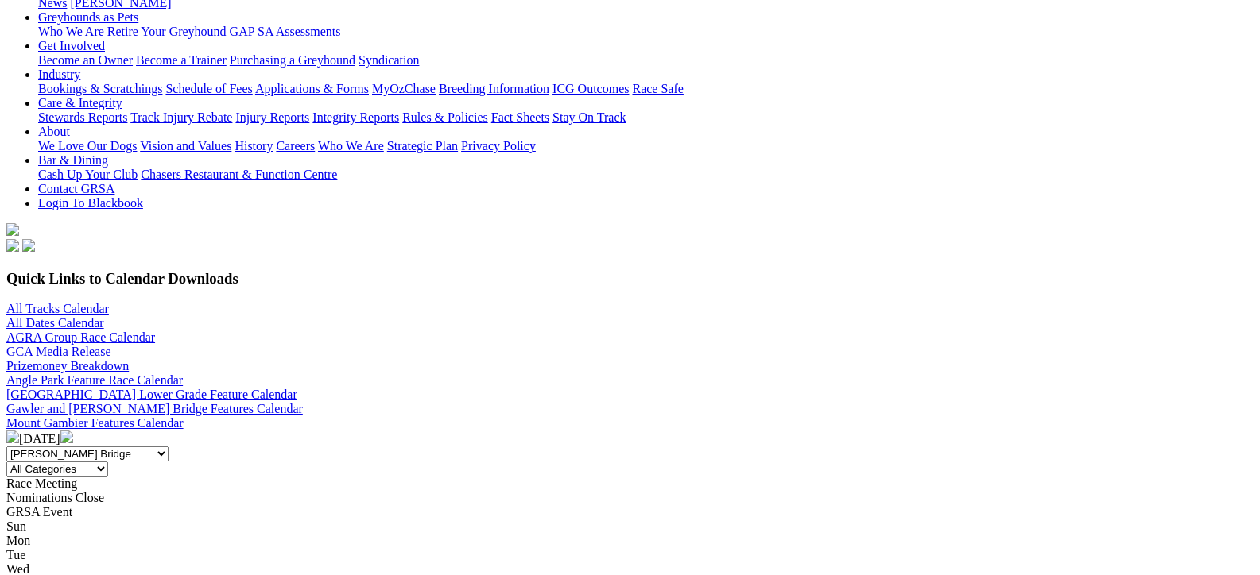
scroll to position [318, 0]
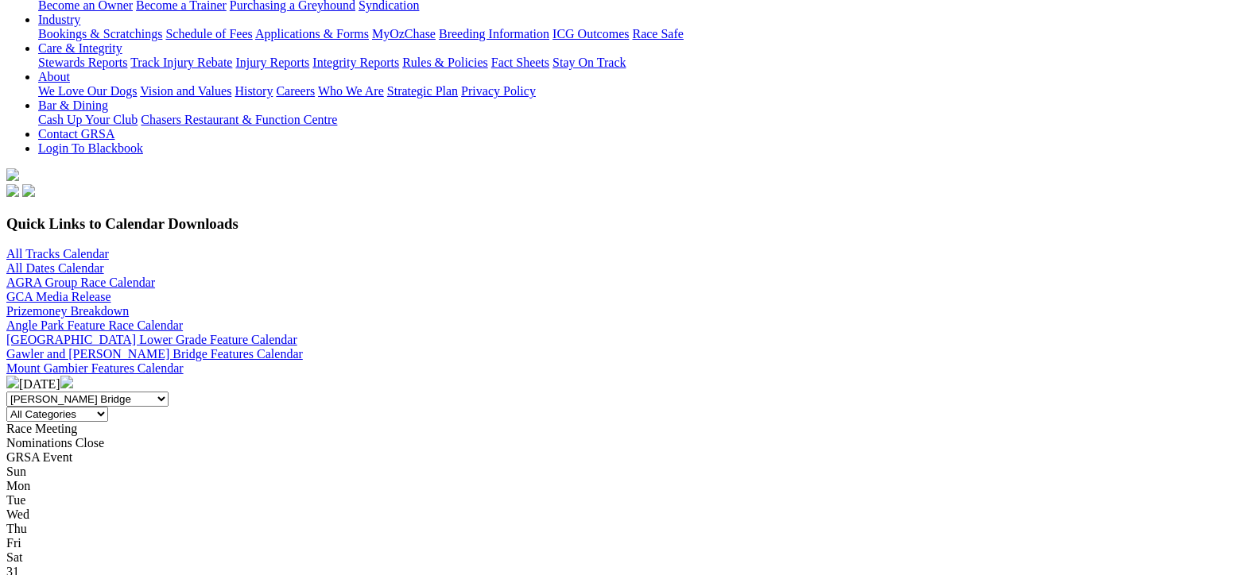
click at [73, 376] on img at bounding box center [66, 382] width 13 height 13
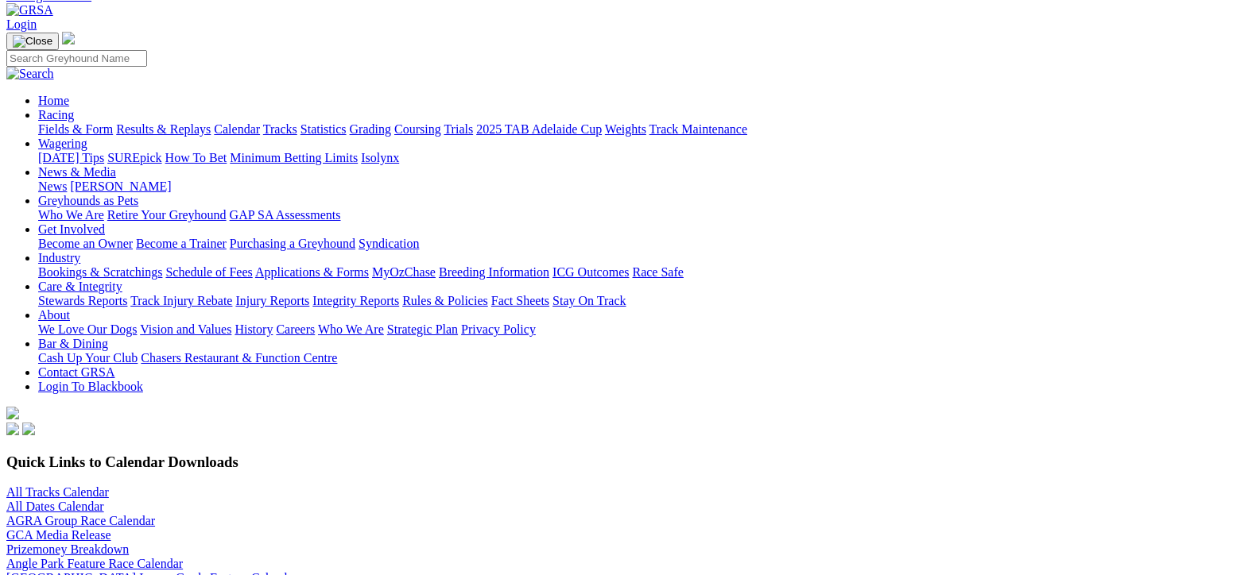
scroll to position [159, 0]
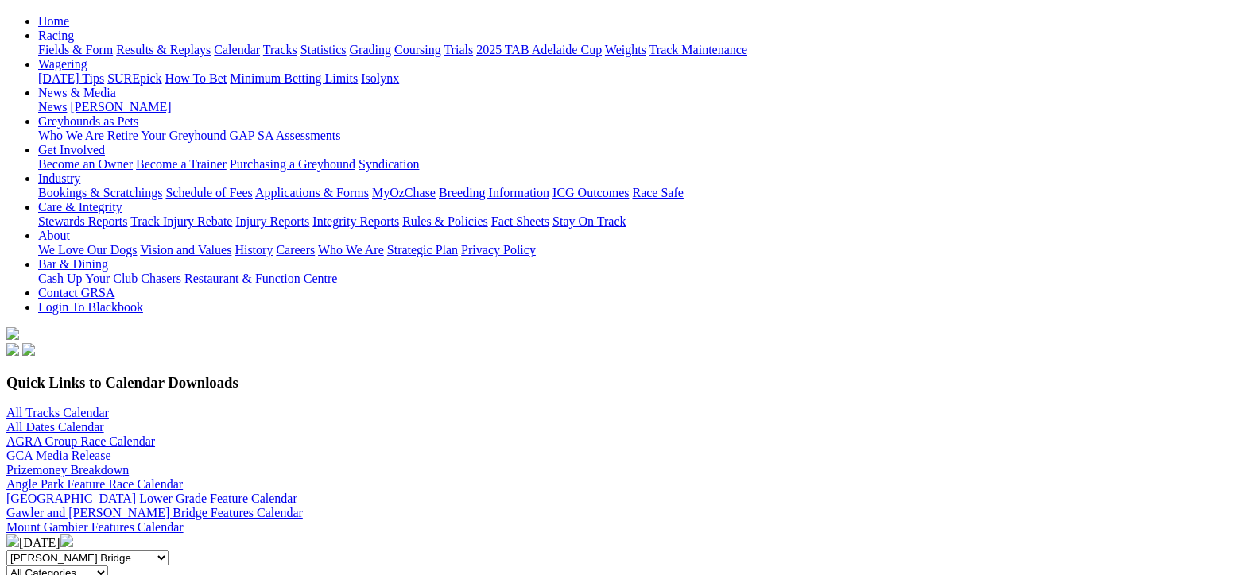
click at [73, 535] on img at bounding box center [66, 541] width 13 height 13
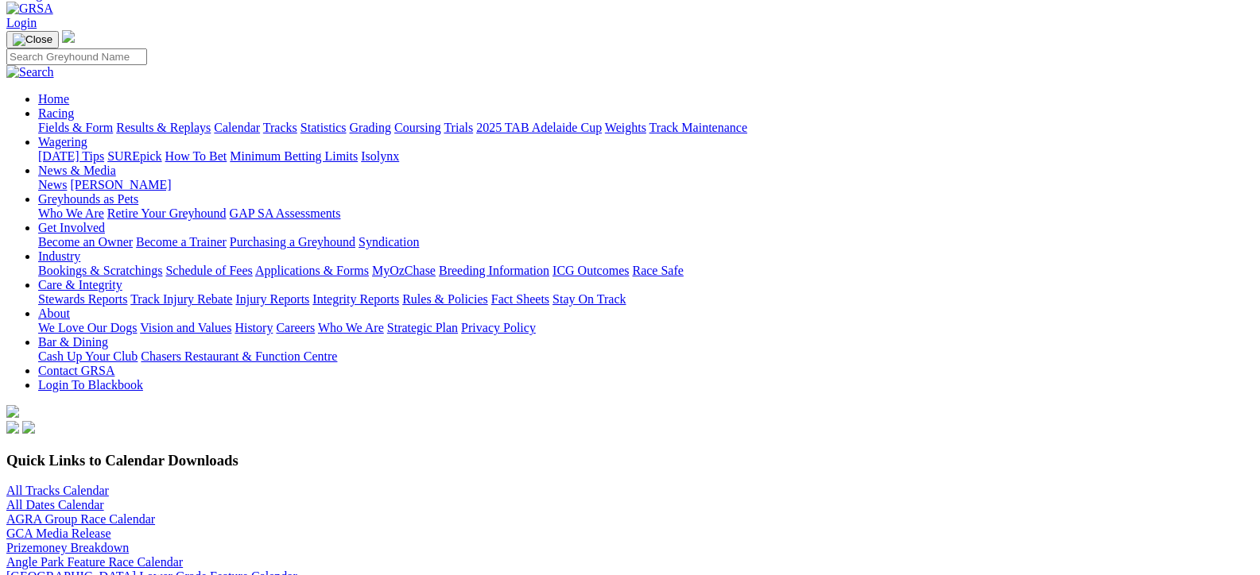
scroll to position [79, 0]
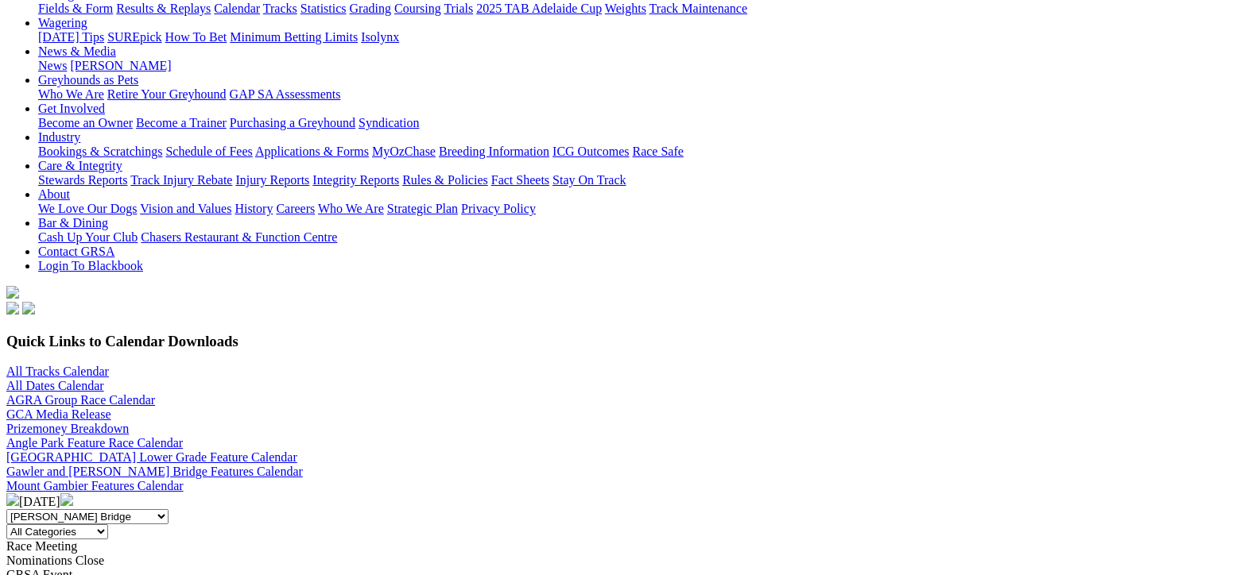
scroll to position [238, 0]
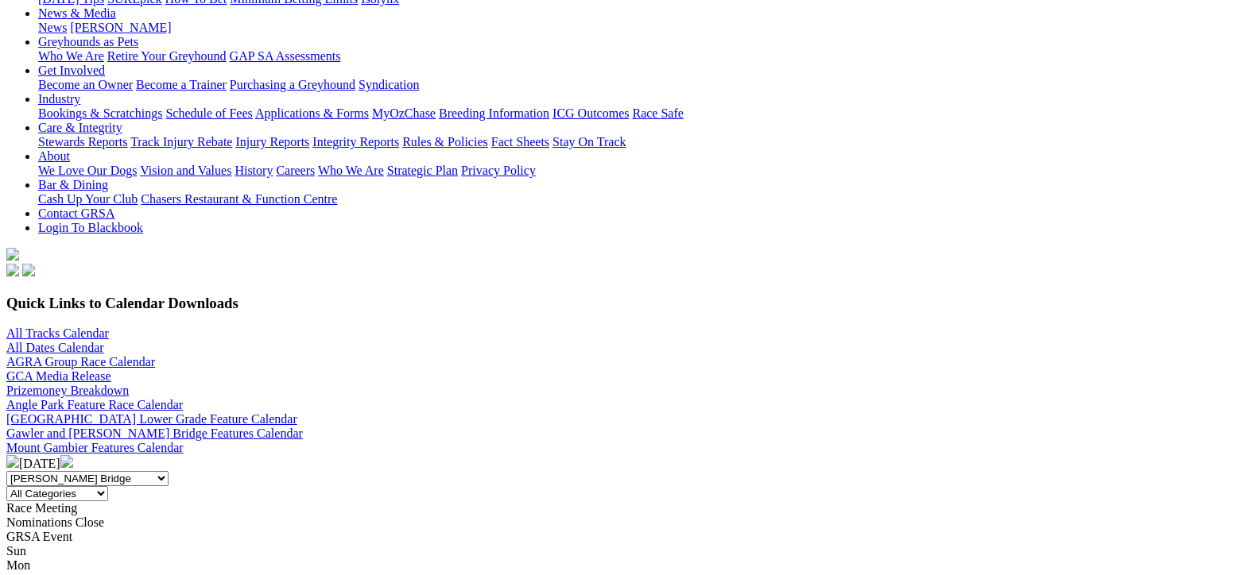
click at [19, 455] on img at bounding box center [12, 461] width 13 height 13
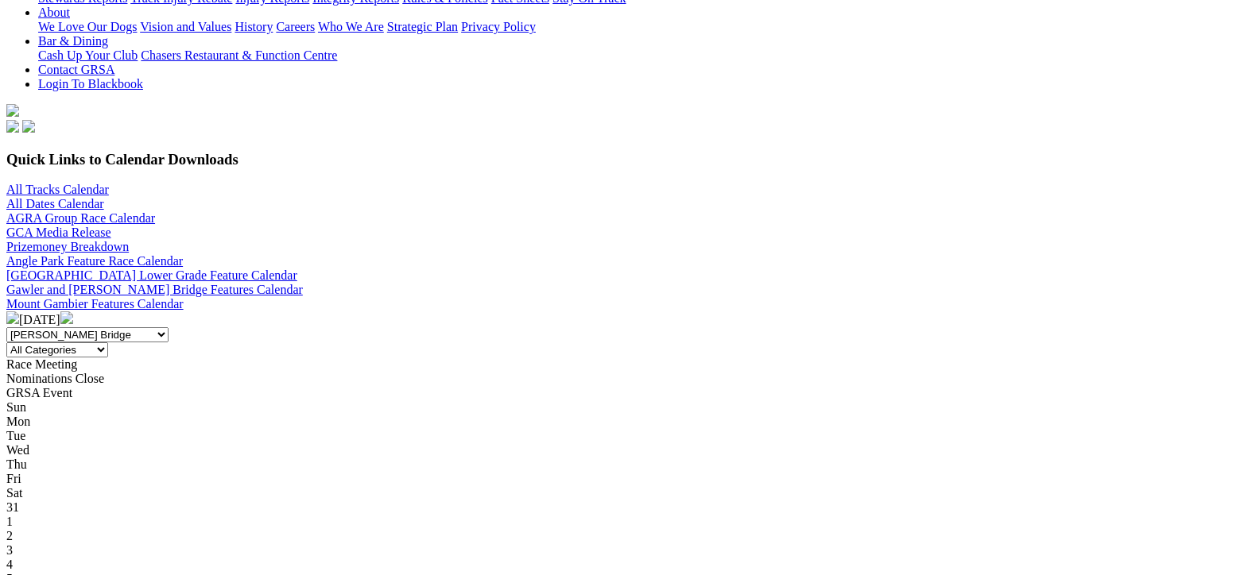
scroll to position [397, 0]
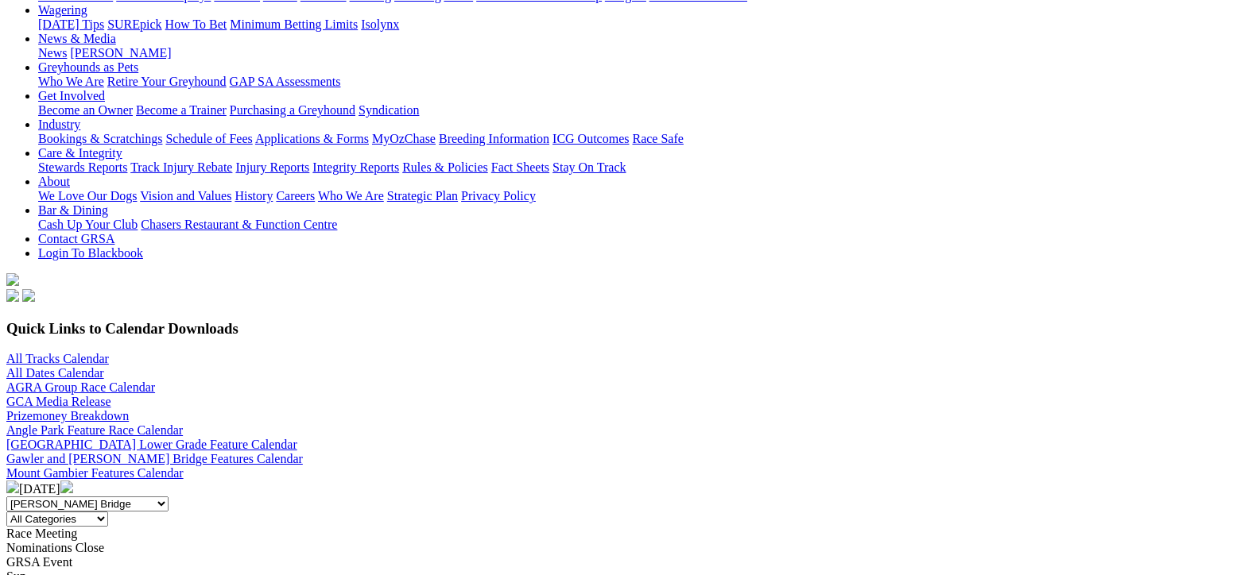
scroll to position [238, 0]
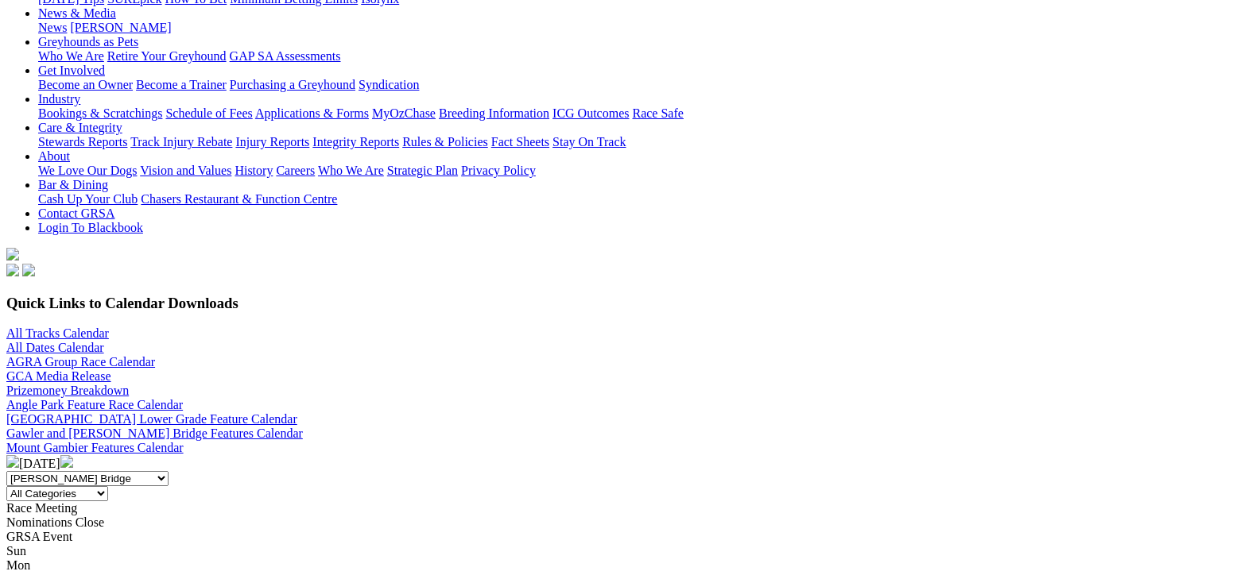
click at [108, 486] on select "All Categories Race Meetings GRSA Events Nomination Dates" at bounding box center [57, 493] width 102 height 15
select select "0"
click at [108, 486] on select "All Categories Race Meetings GRSA Events Nomination Dates" at bounding box center [57, 493] width 102 height 15
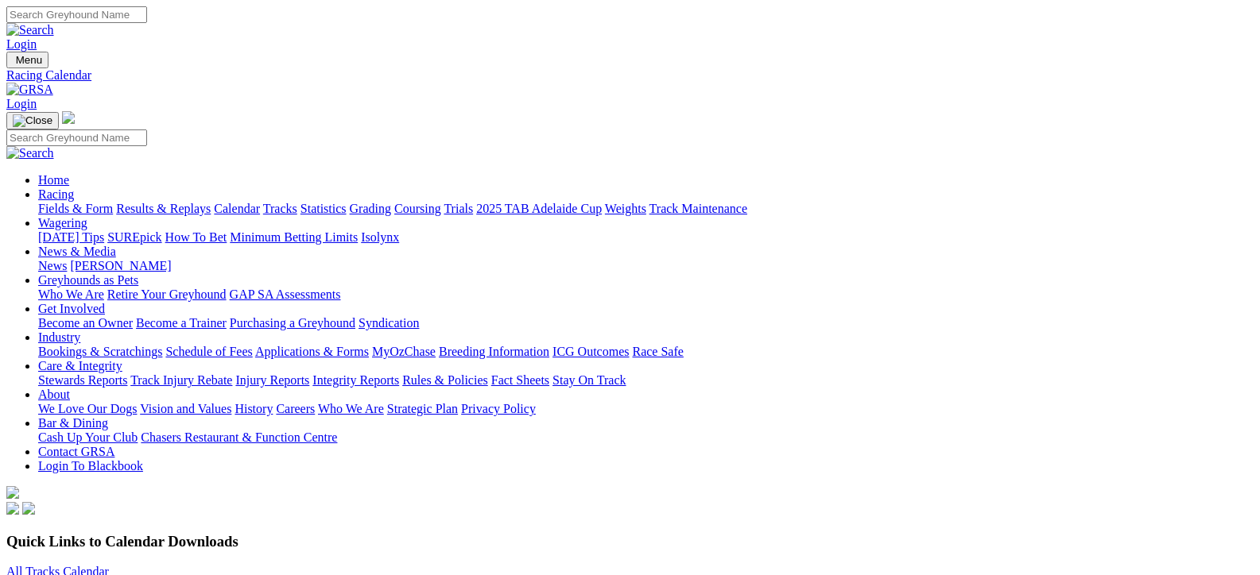
click at [72, 202] on link "Fields & Form" at bounding box center [75, 209] width 75 height 14
